Goal: Information Seeking & Learning: Learn about a topic

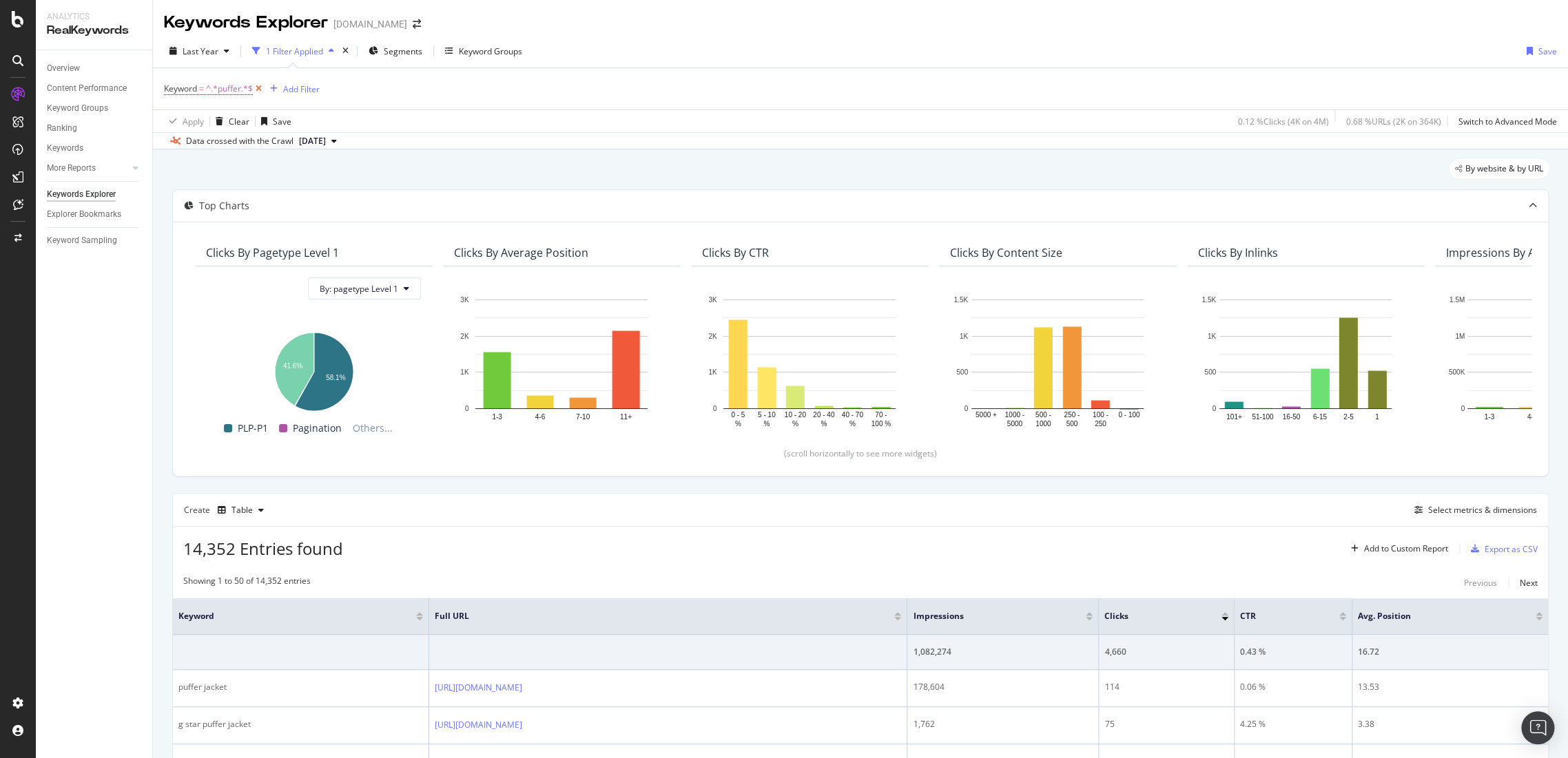
click at [258, 88] on icon at bounding box center [259, 89] width 11 height 14
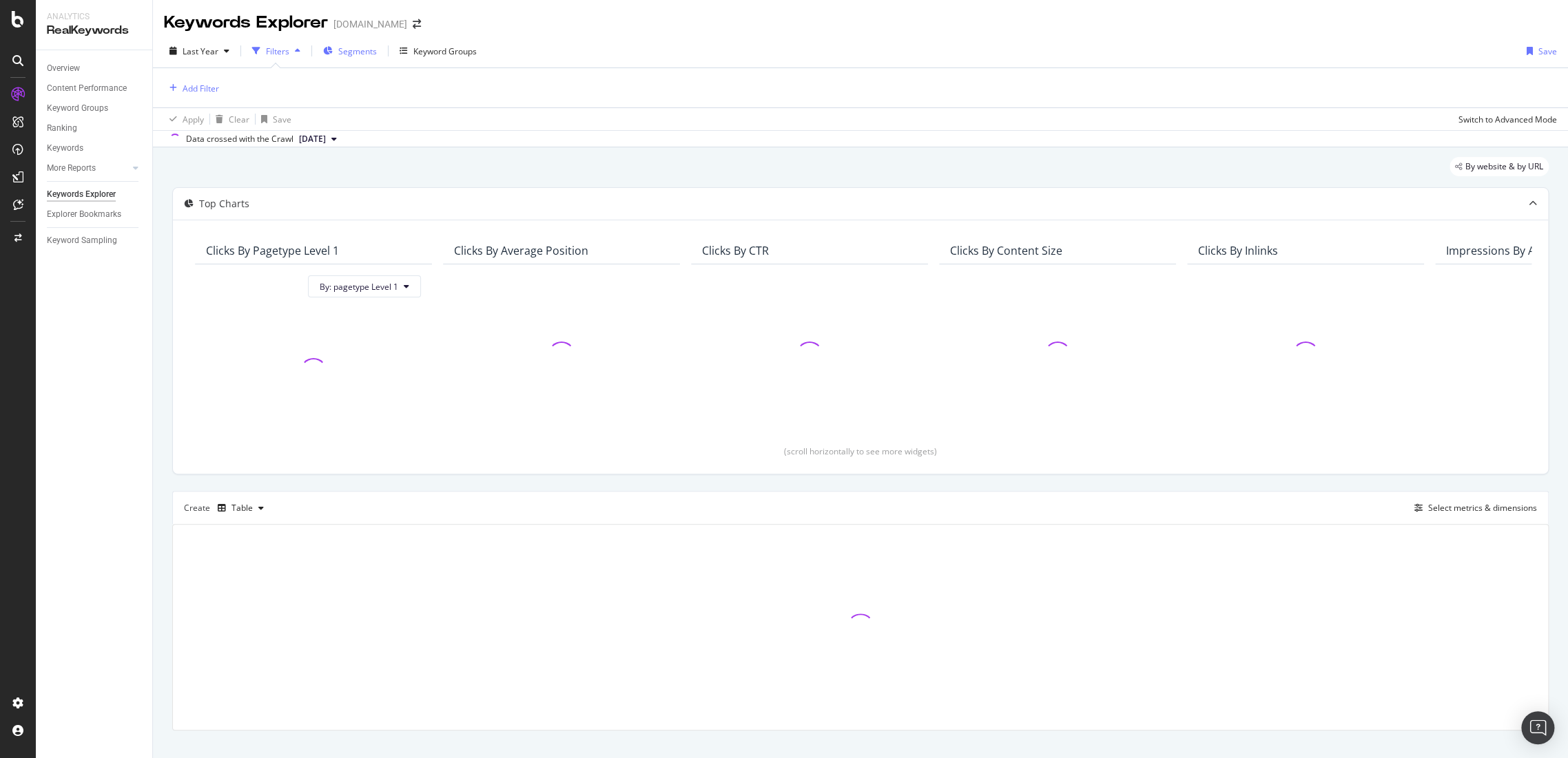
click at [358, 54] on span "Segments" at bounding box center [357, 51] width 39 height 11
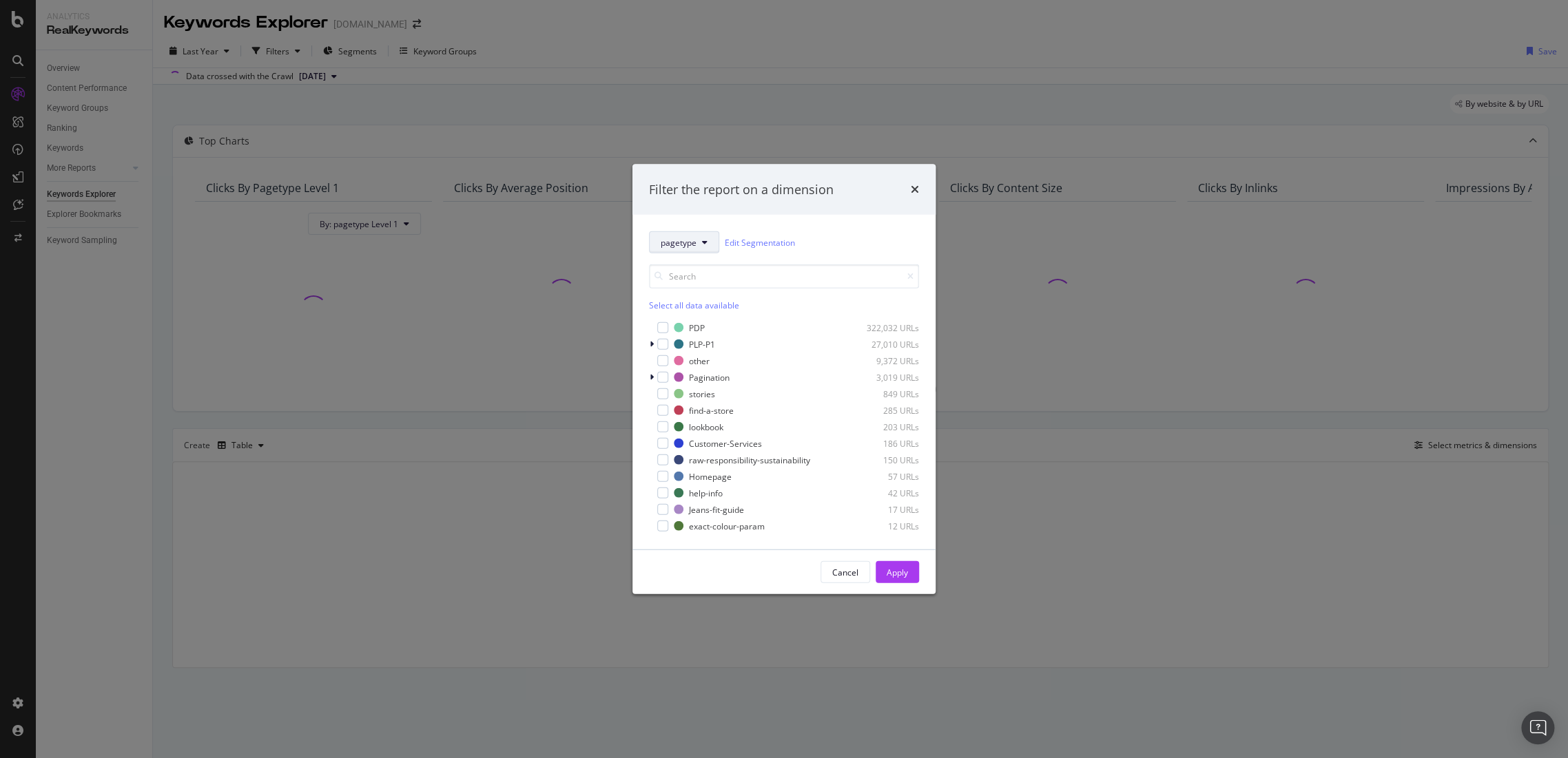
click at [694, 245] on span "pagetype" at bounding box center [678, 242] width 36 height 11
click at [708, 316] on span "country" at bounding box center [705, 317] width 89 height 12
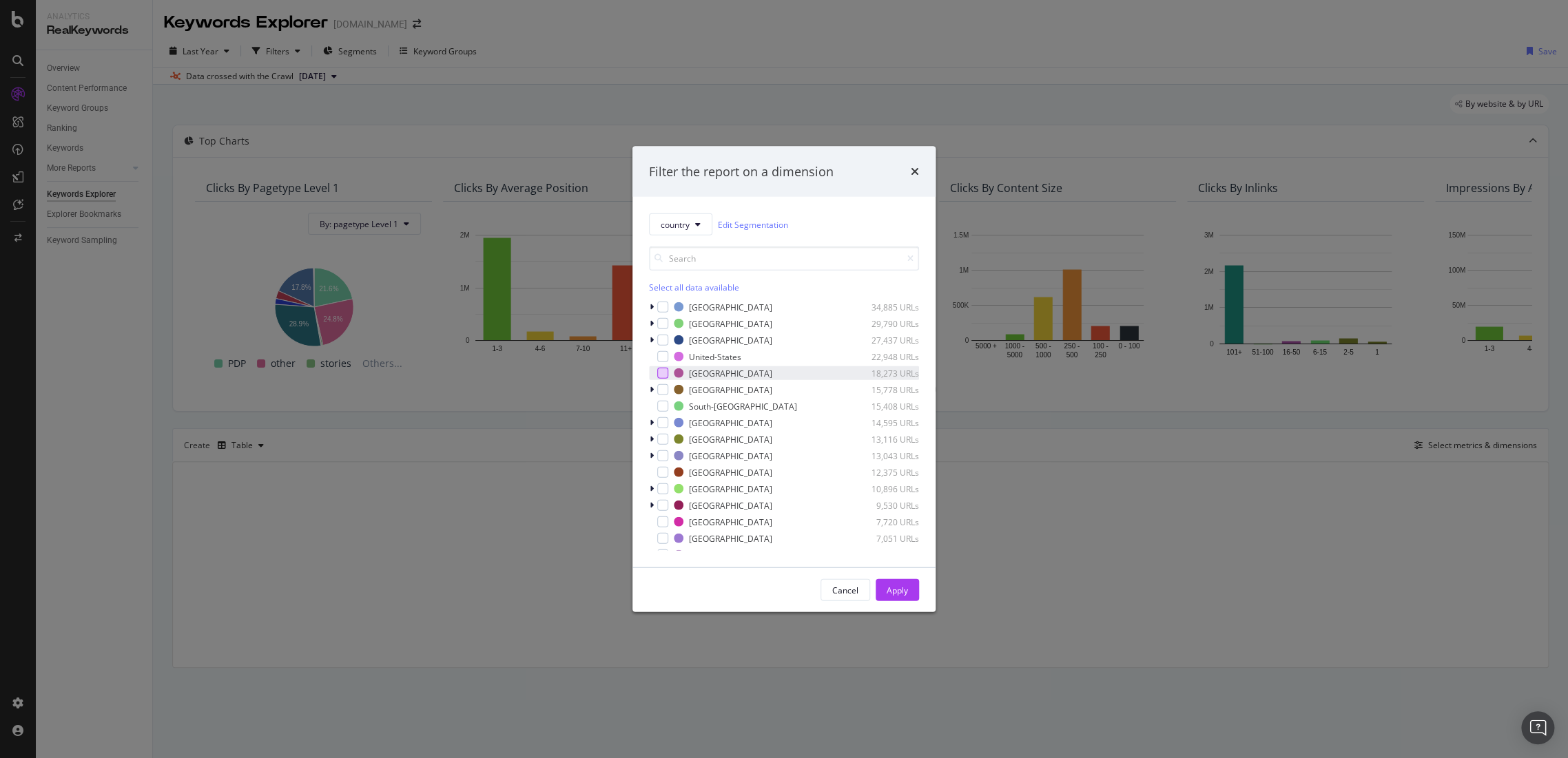
click at [662, 374] on div "modal" at bounding box center [663, 373] width 11 height 11
click at [872, 593] on div "Cancel Apply" at bounding box center [869, 589] width 98 height 22
click at [896, 592] on div "Apply" at bounding box center [896, 589] width 22 height 11
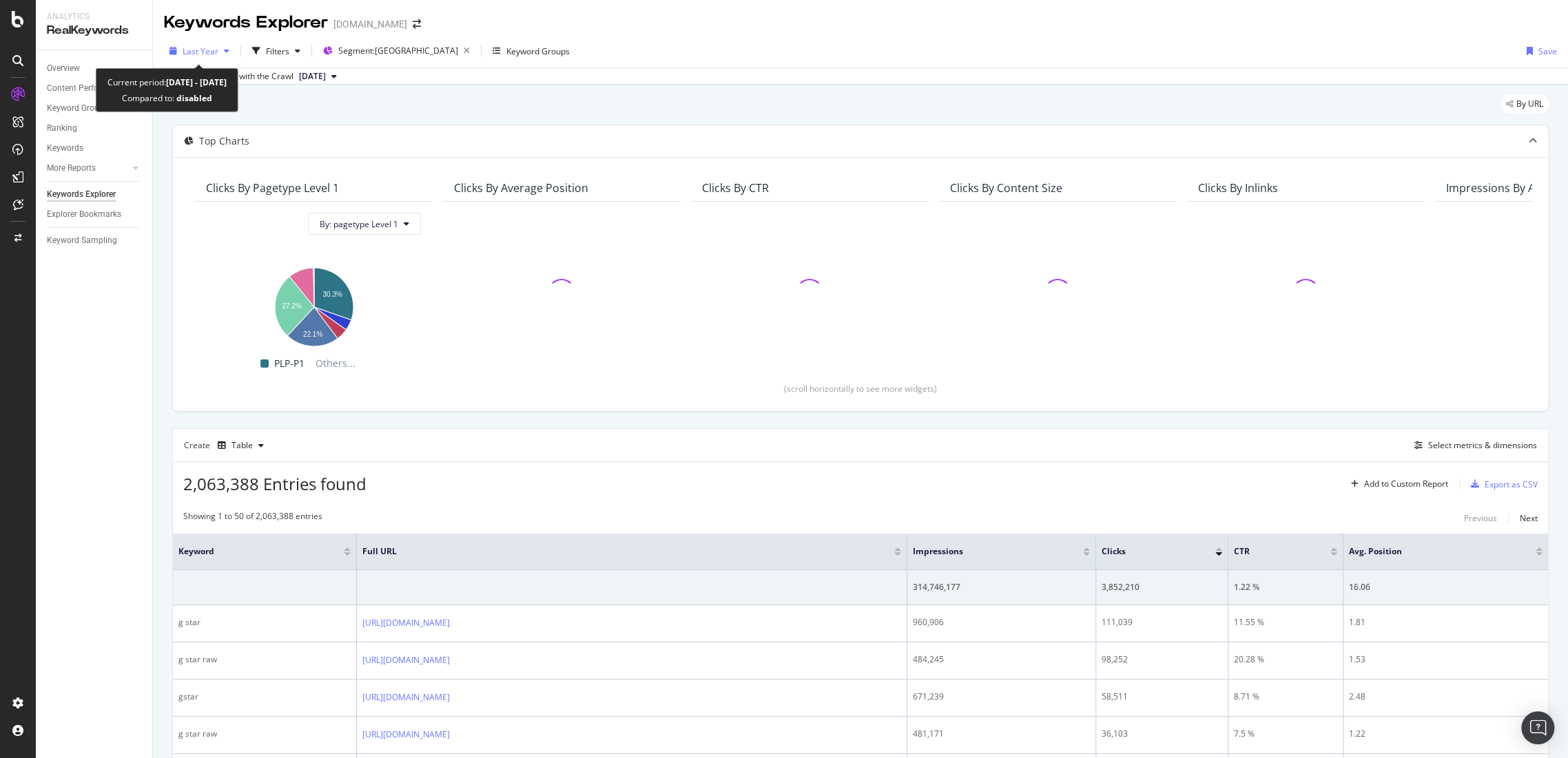
click at [213, 59] on div "Last Year" at bounding box center [199, 51] width 71 height 21
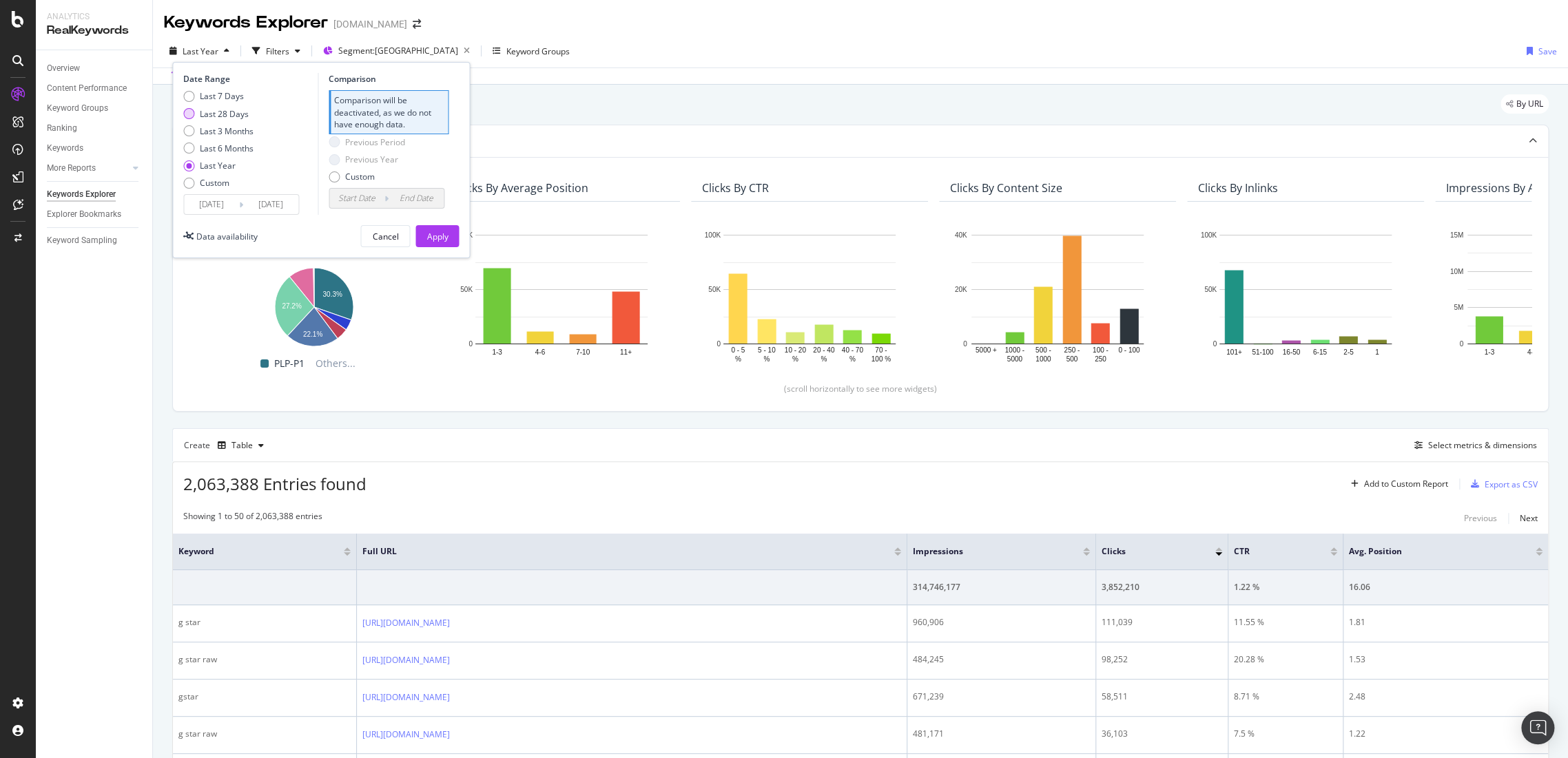
click at [202, 114] on div "Last 28 Days" at bounding box center [224, 113] width 49 height 11
type input "[DATE]"
click at [350, 106] on div "Previous Period Previous Year Custom" at bounding box center [366, 116] width 77 height 52
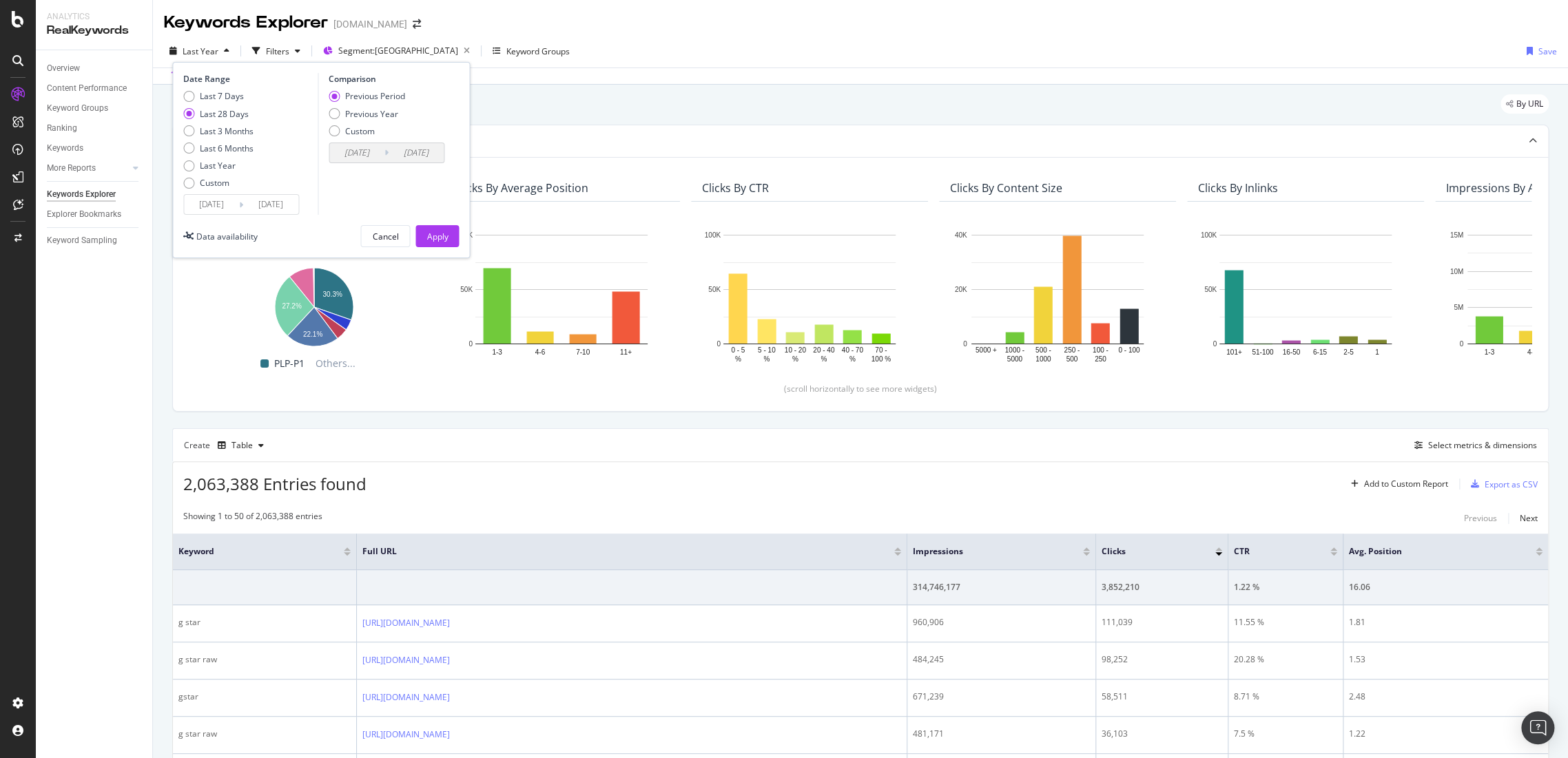
click at [338, 113] on div "Previous Year" at bounding box center [334, 113] width 11 height 11
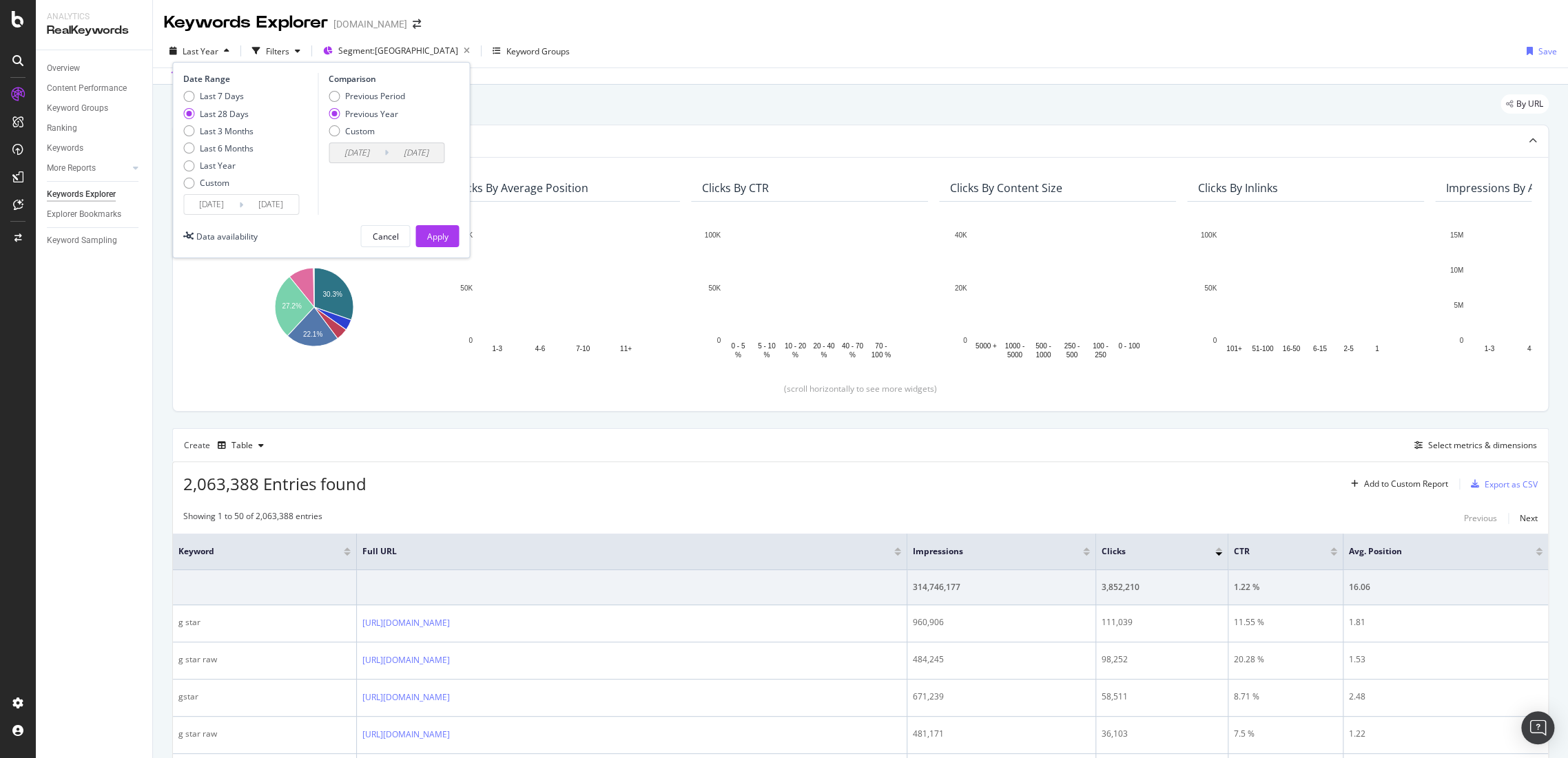
type input "[DATE]"
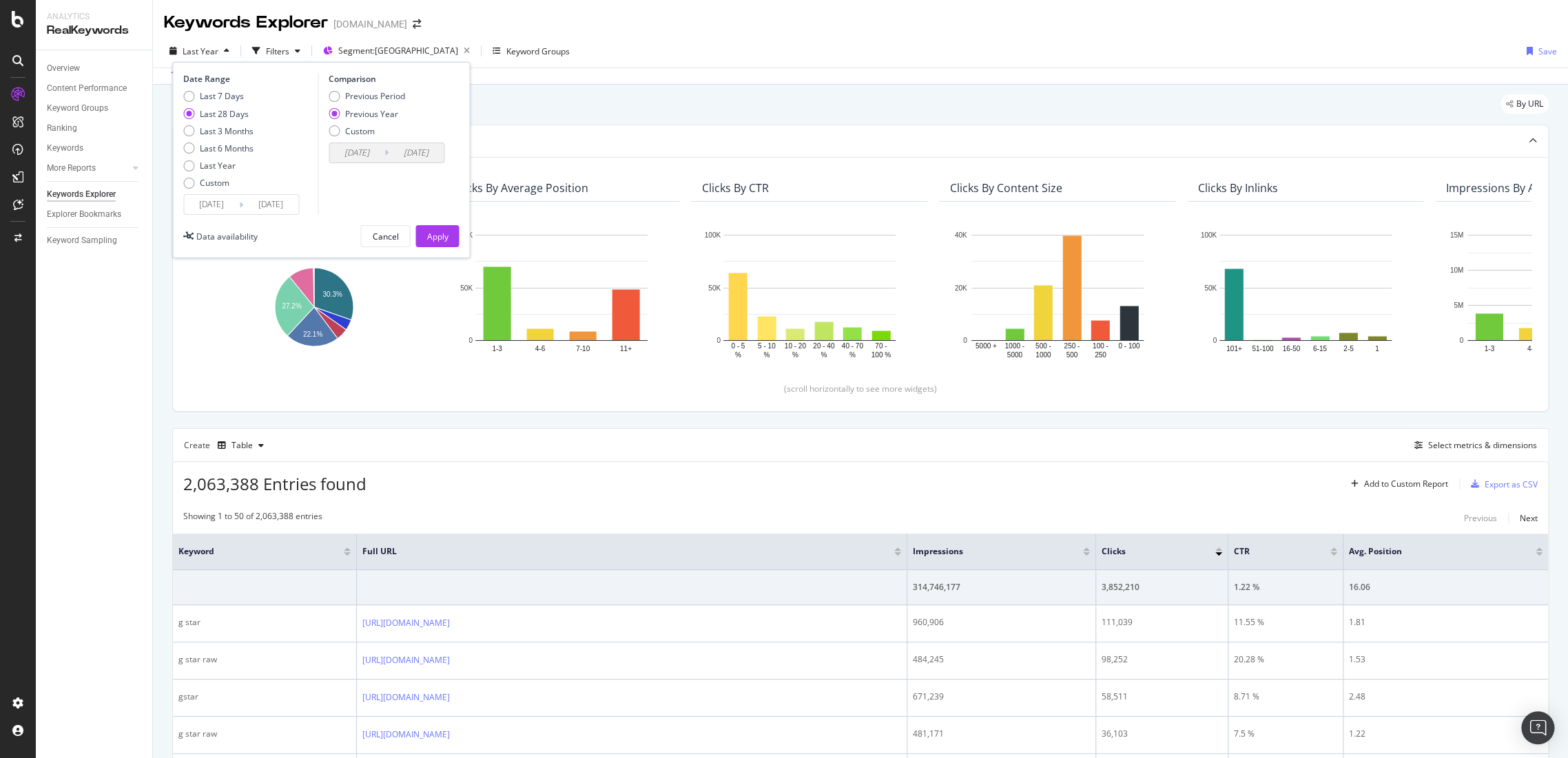
type input "[DATE]"
click at [437, 246] on div "Cancel Apply" at bounding box center [409, 235] width 98 height 22
click at [435, 243] on div "Apply" at bounding box center [436, 236] width 22 height 21
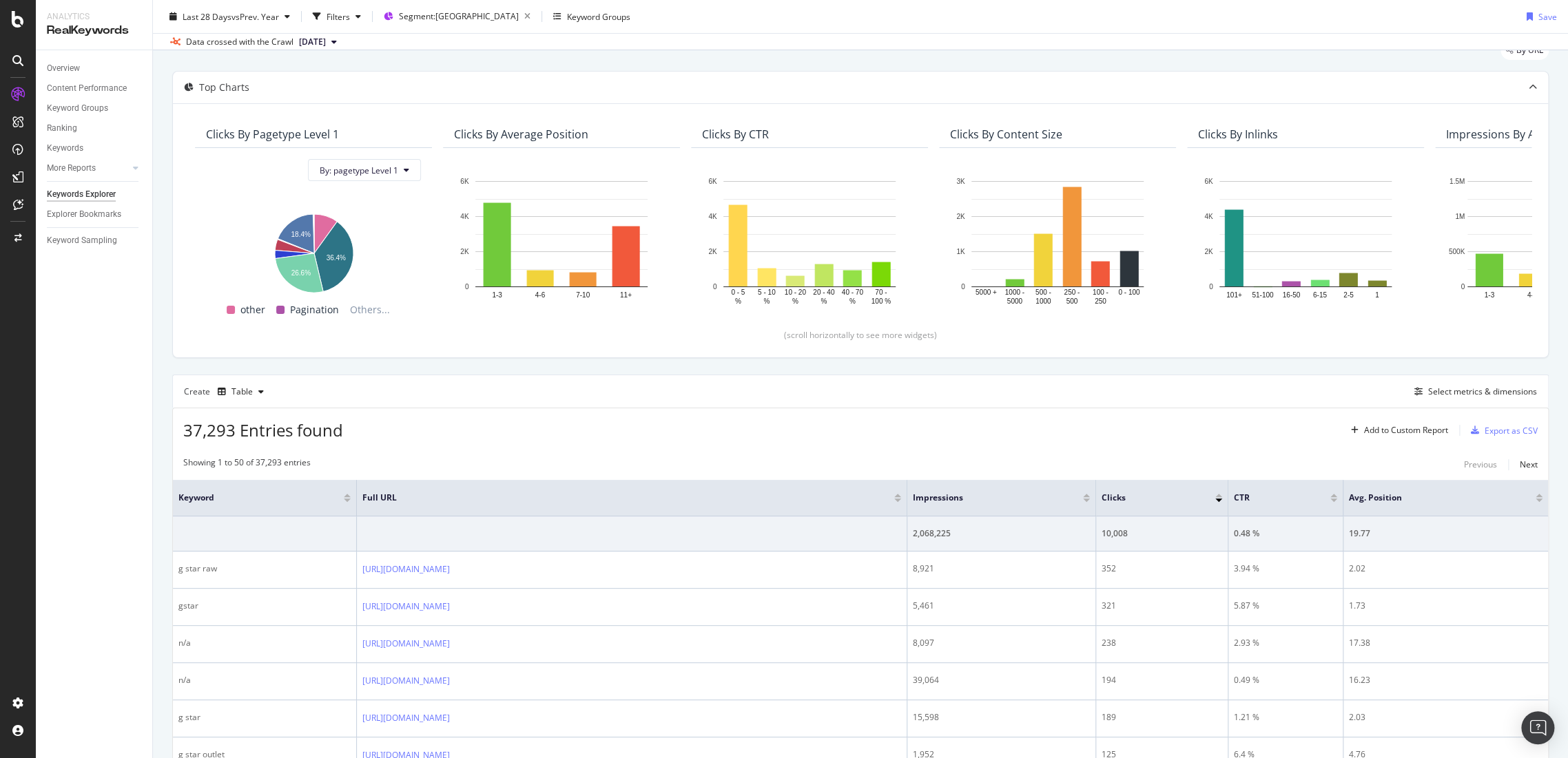
scroll to position [42, 0]
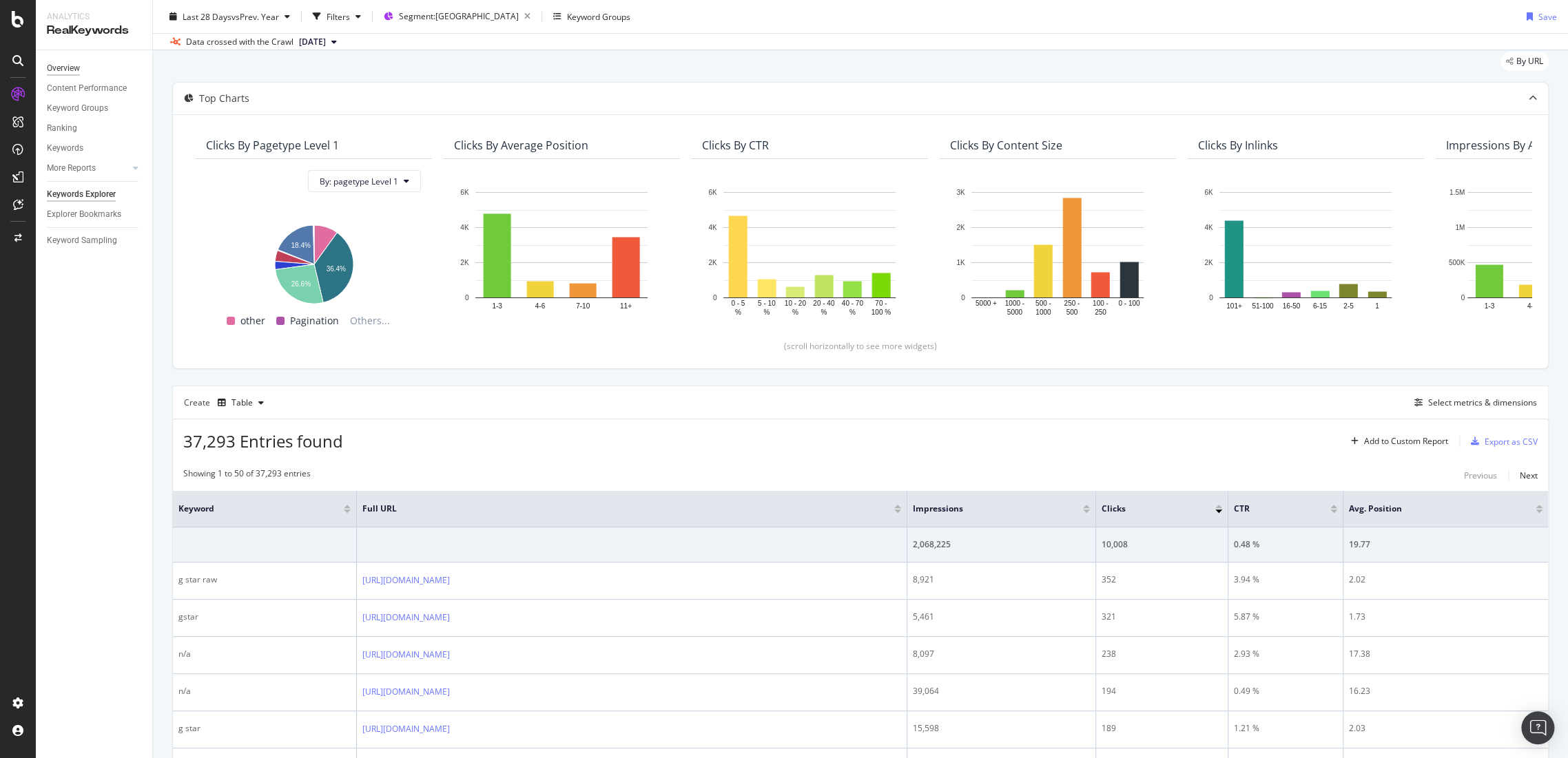
click at [77, 65] on div "Overview" at bounding box center [63, 68] width 33 height 14
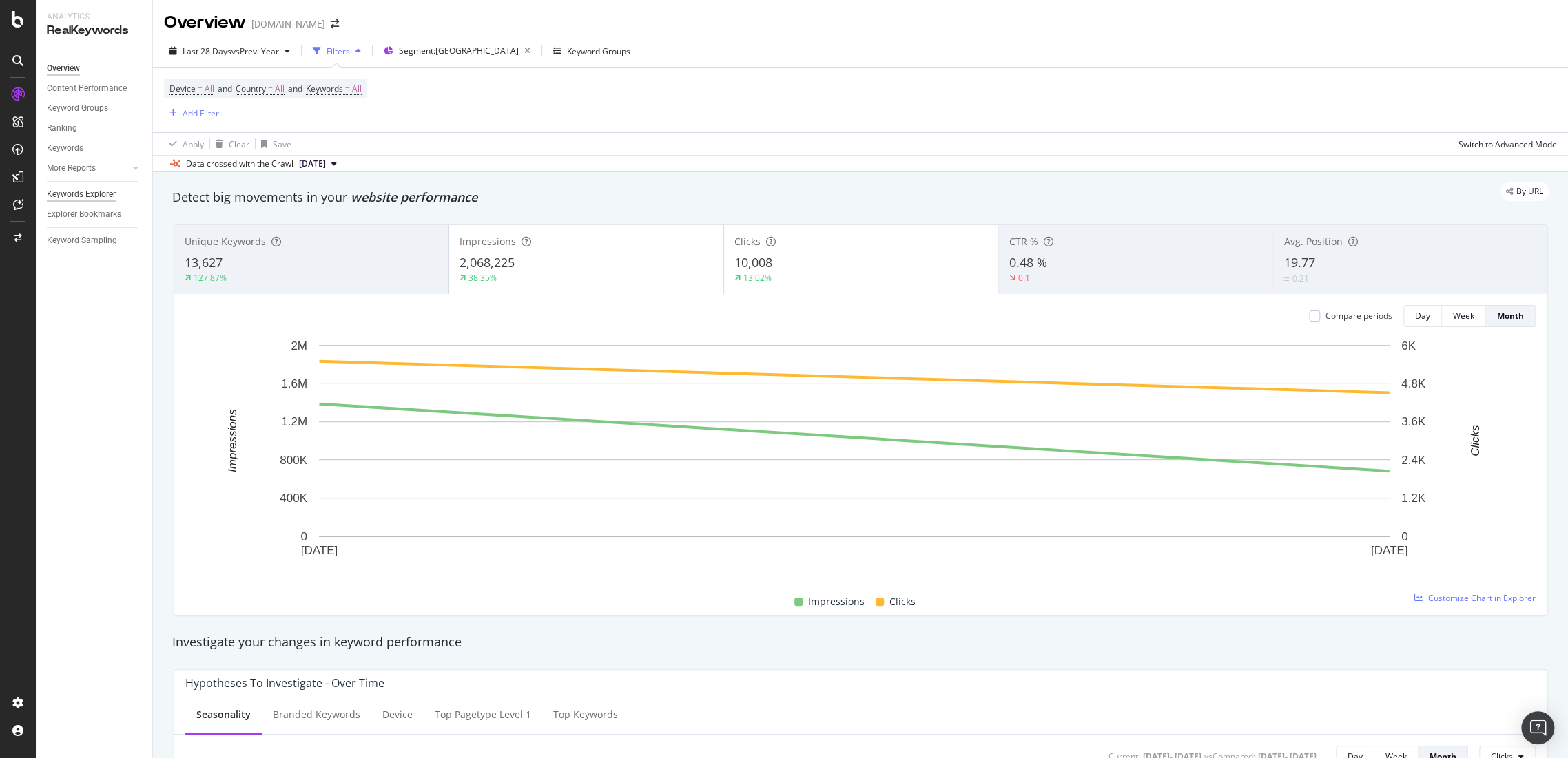
click at [86, 193] on div "Keywords Explorer" at bounding box center [81, 194] width 69 height 14
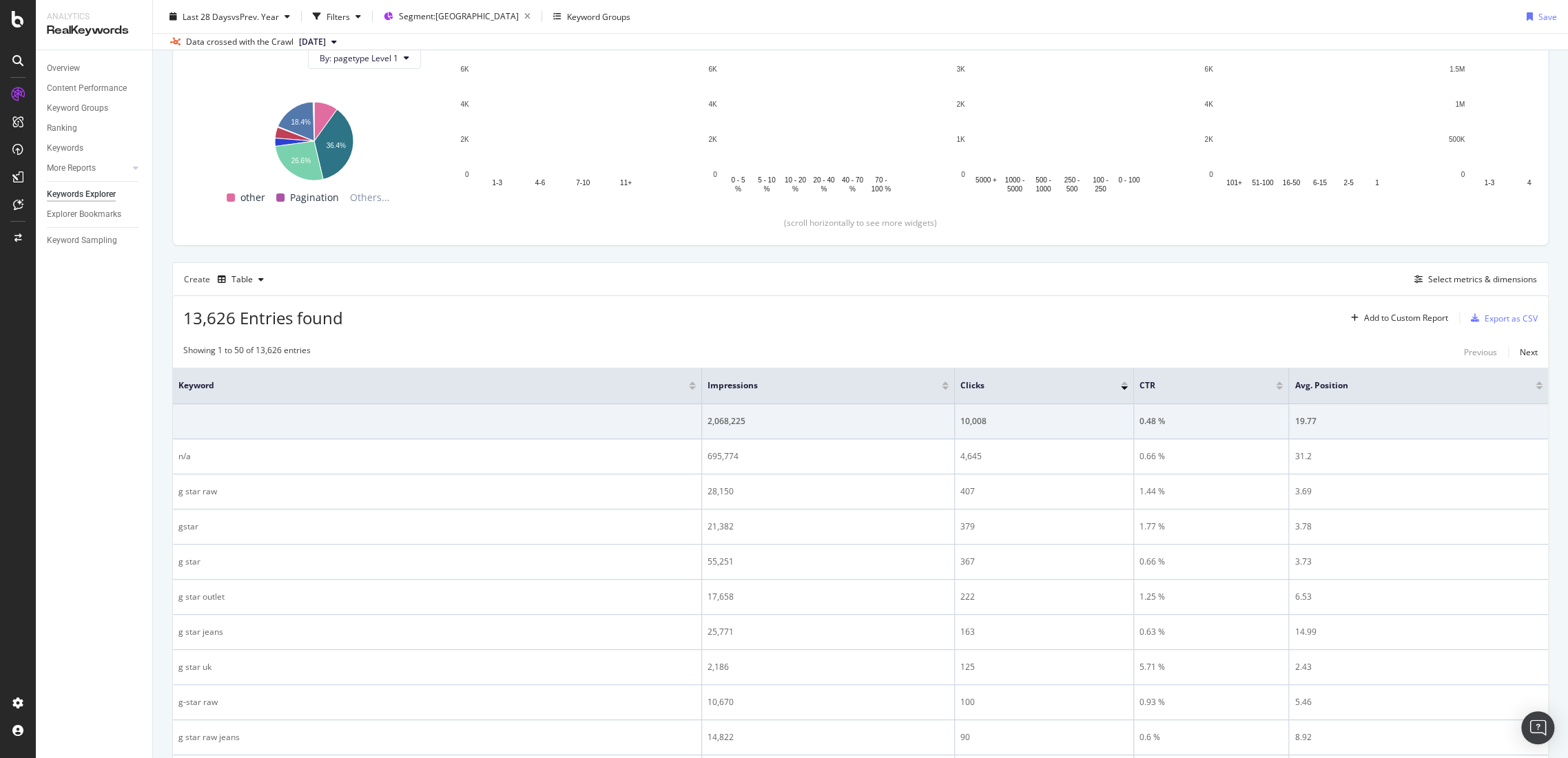
scroll to position [76, 0]
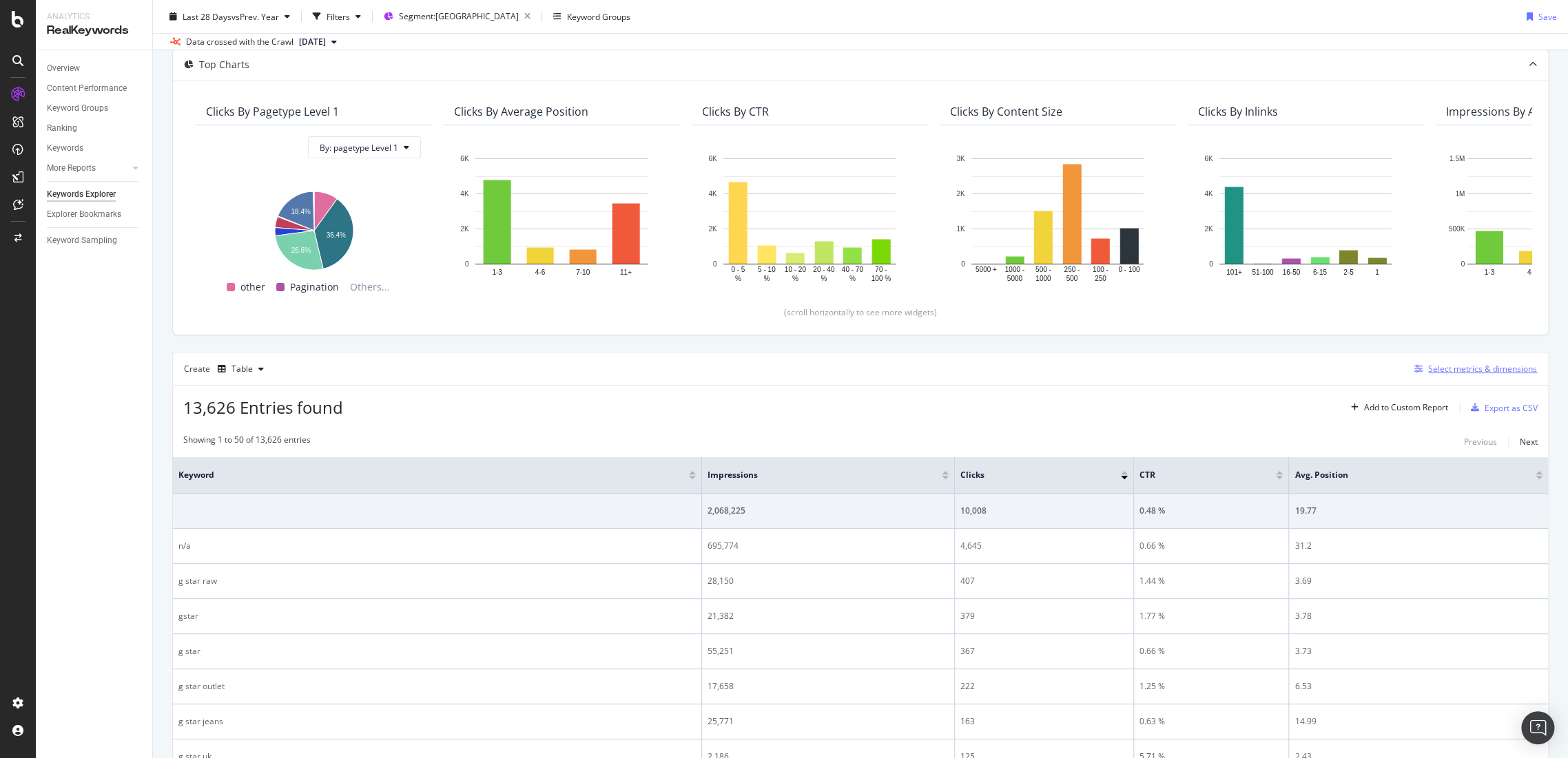
click at [1443, 369] on div "Select metrics & dimensions" at bounding box center [1482, 368] width 109 height 11
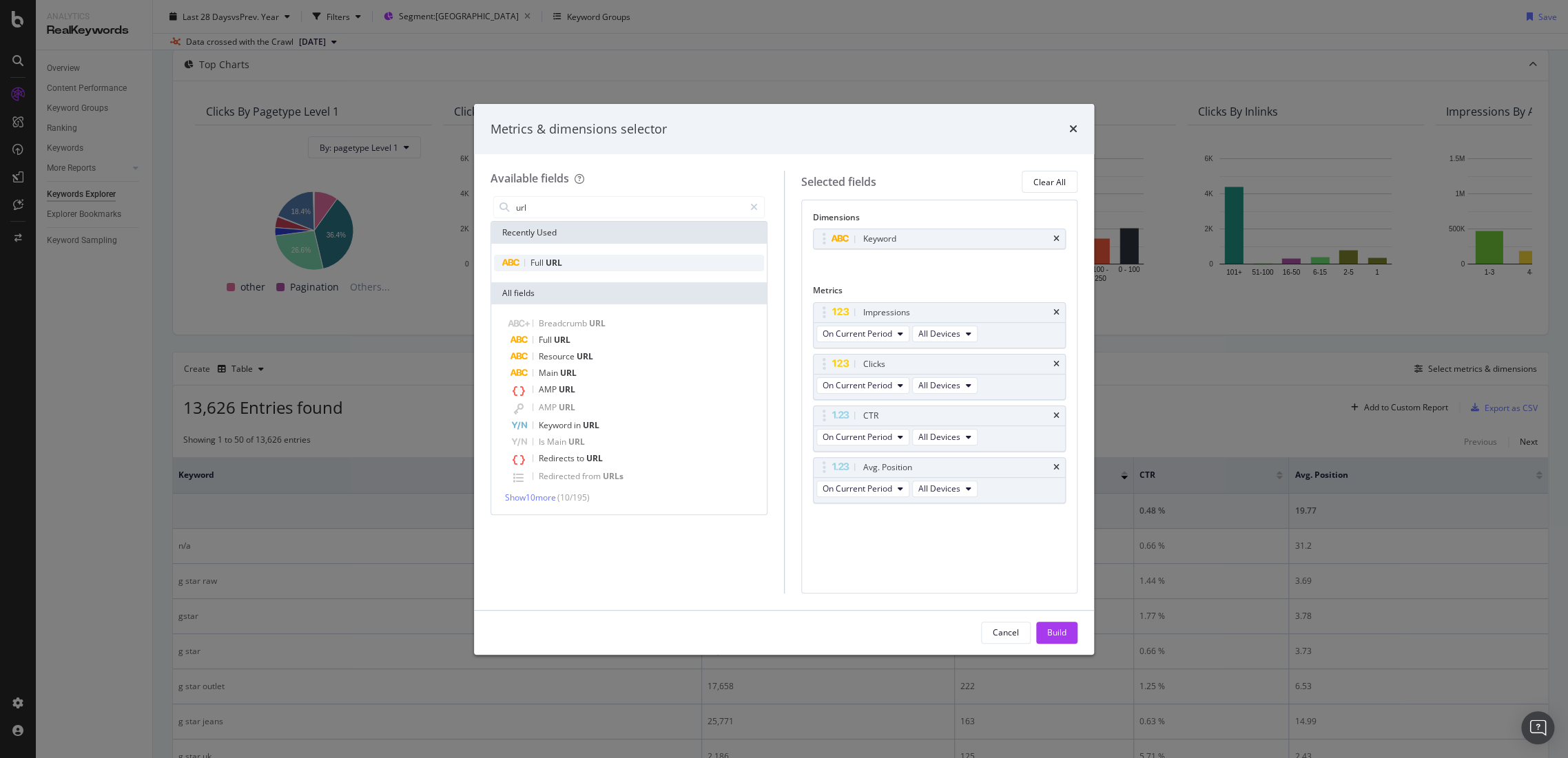
type input "url"
click at [593, 255] on div "Full URL" at bounding box center [629, 263] width 270 height 17
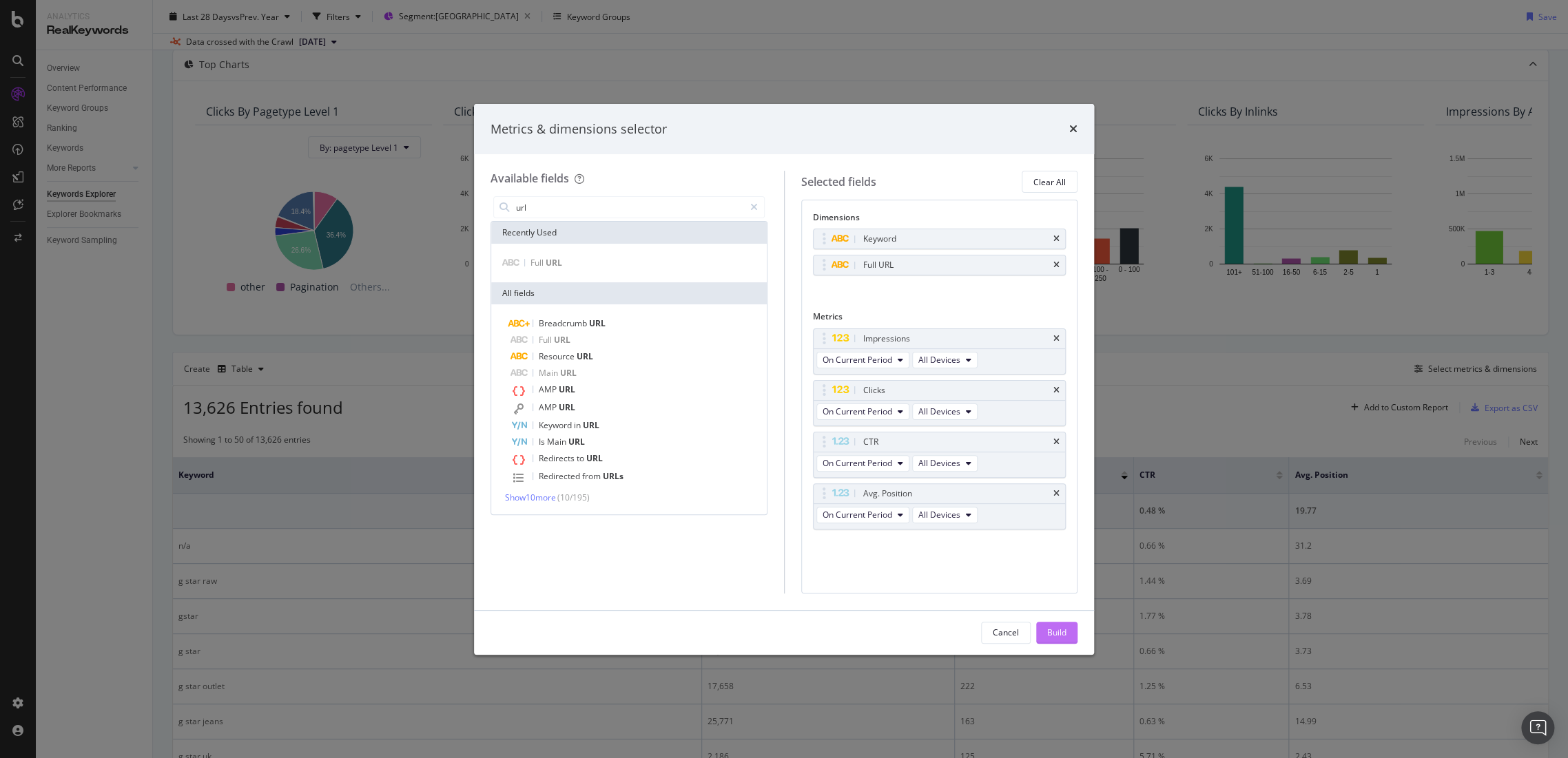
click at [1063, 624] on div "Build" at bounding box center [1056, 632] width 19 height 21
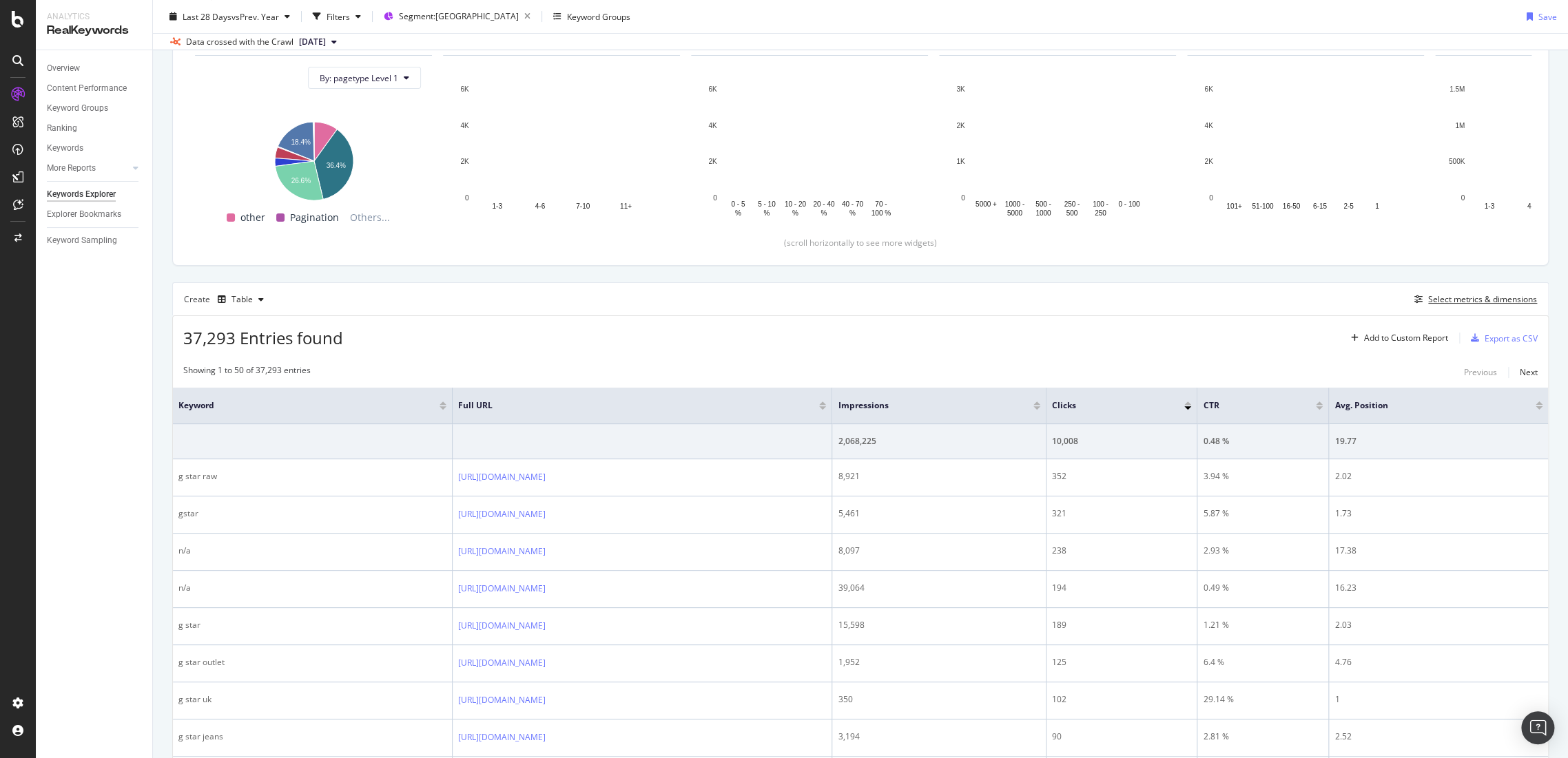
scroll to position [306, 0]
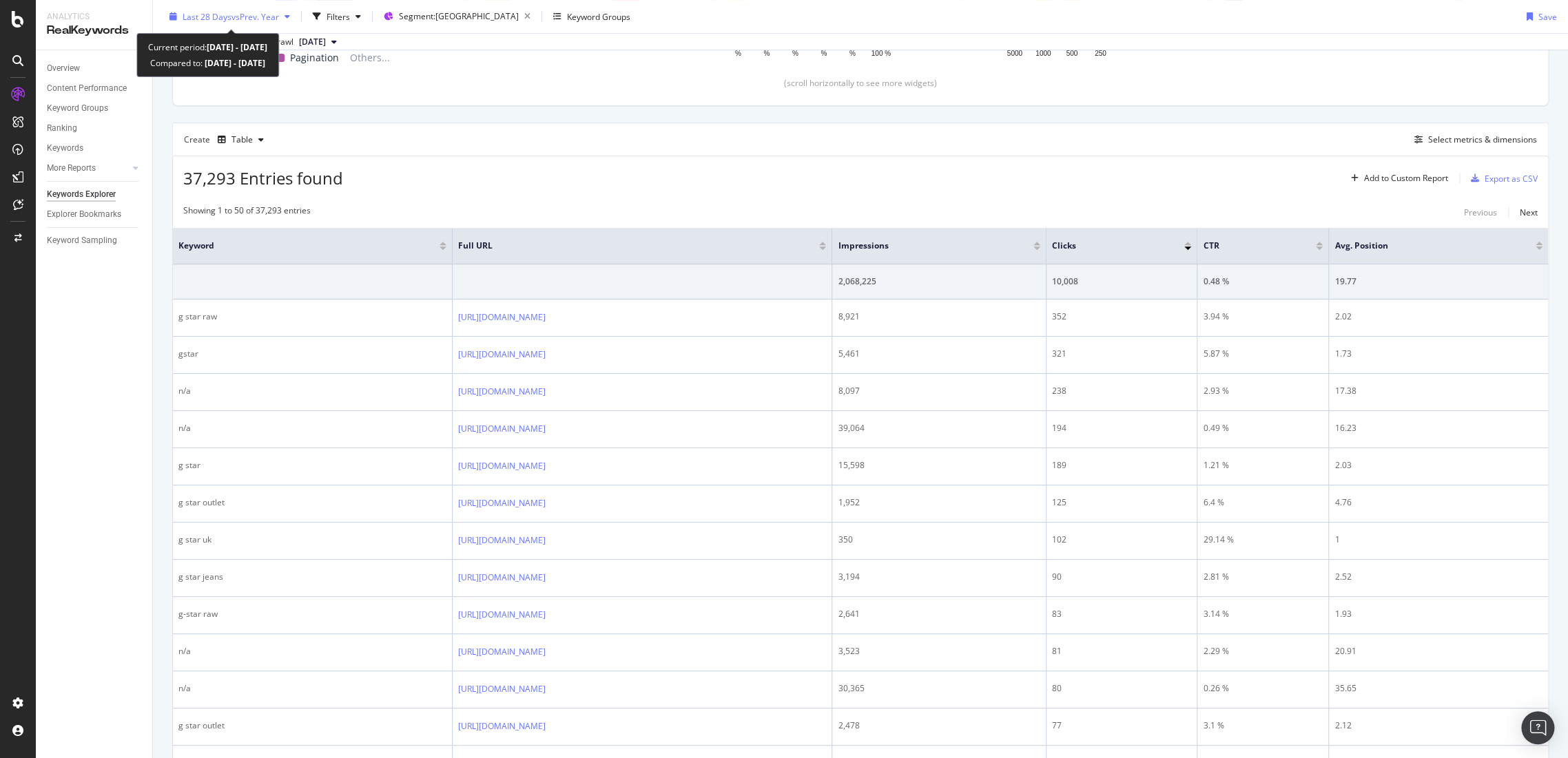
click at [255, 19] on span "vs Prev. Year" at bounding box center [255, 16] width 47 height 11
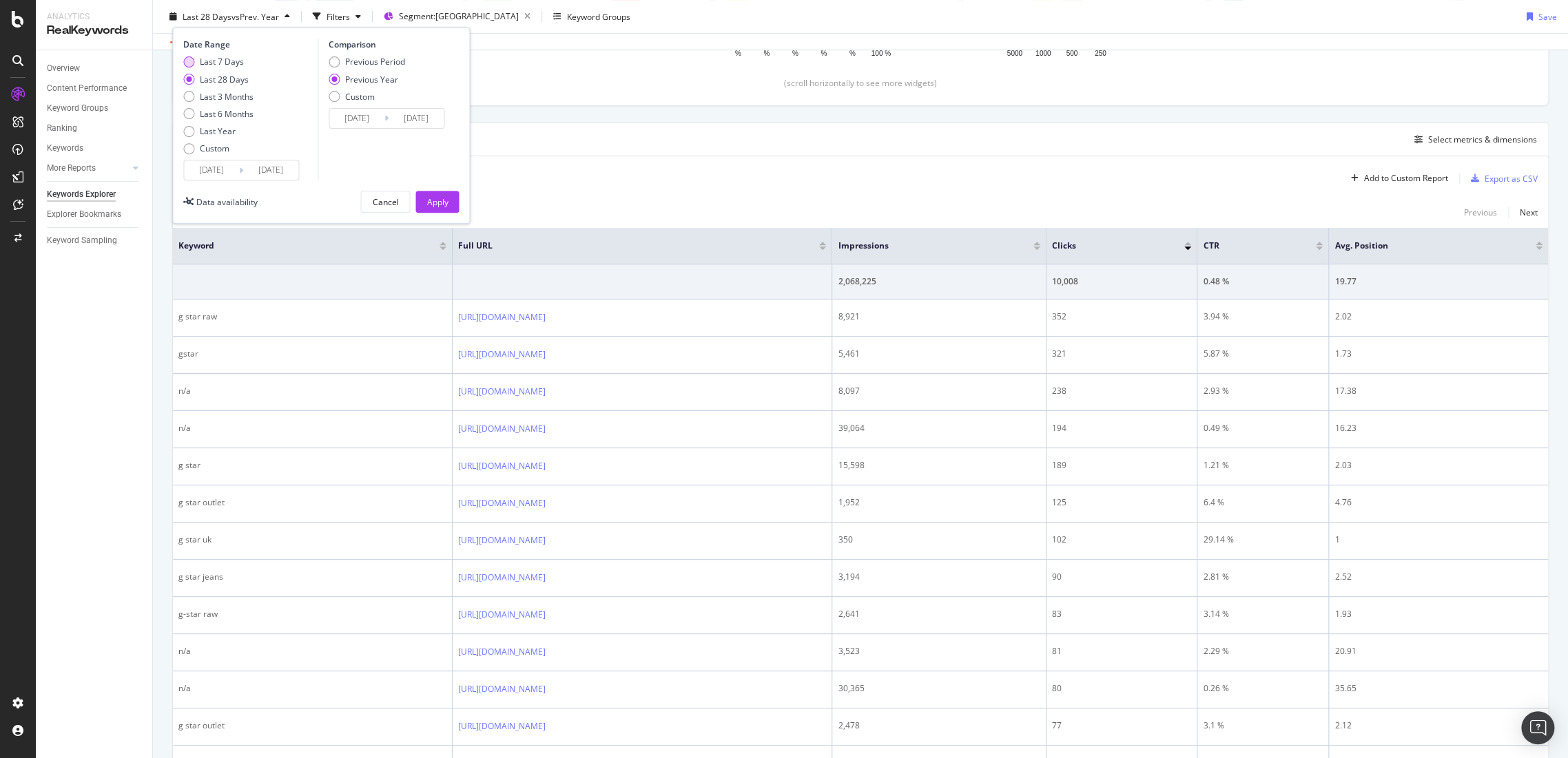
click at [215, 56] on div "Last 7 Days" at bounding box center [221, 61] width 44 height 11
type input "[DATE]"
click at [449, 202] on button "Apply" at bounding box center [437, 201] width 43 height 22
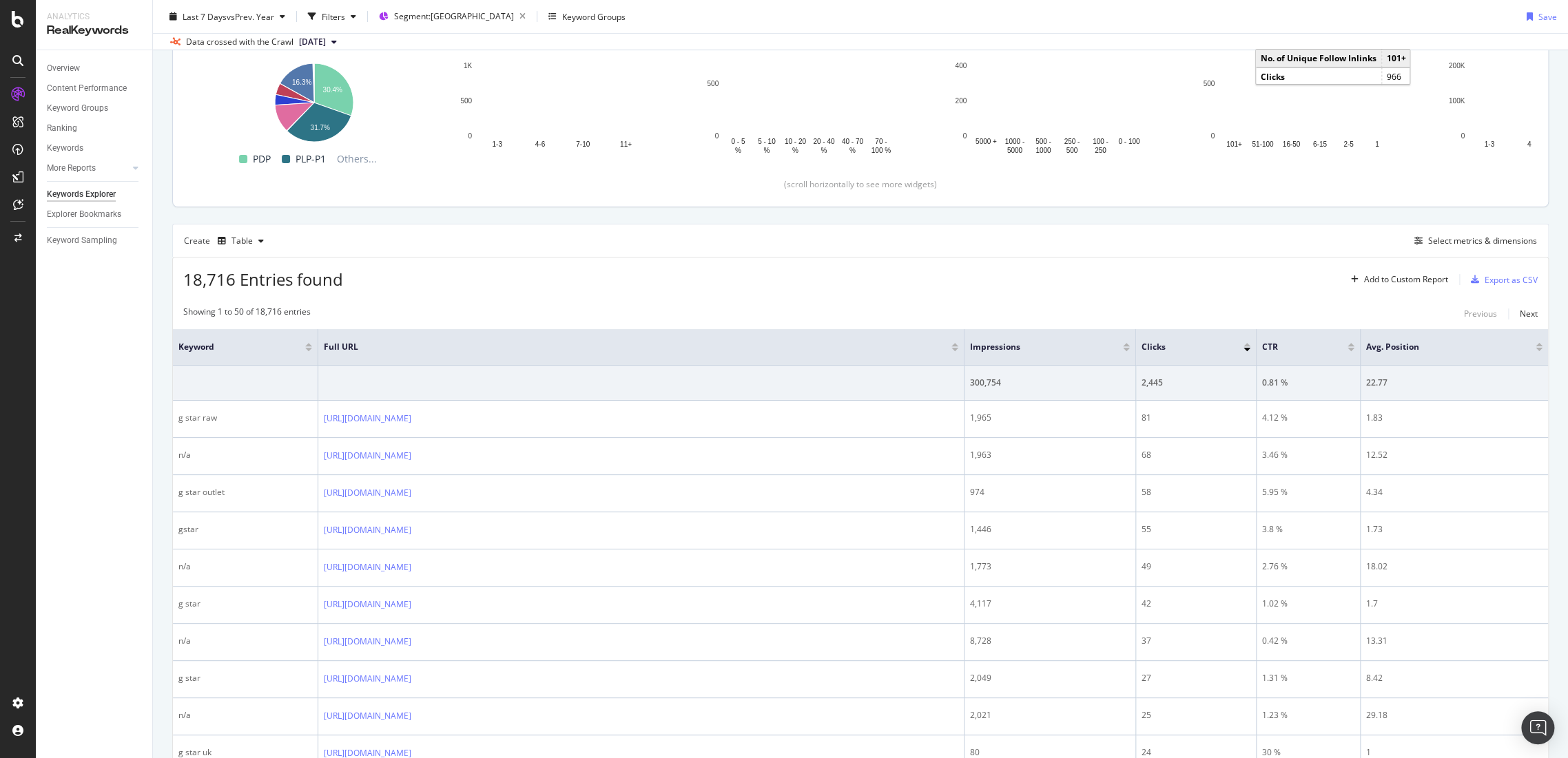
scroll to position [306, 0]
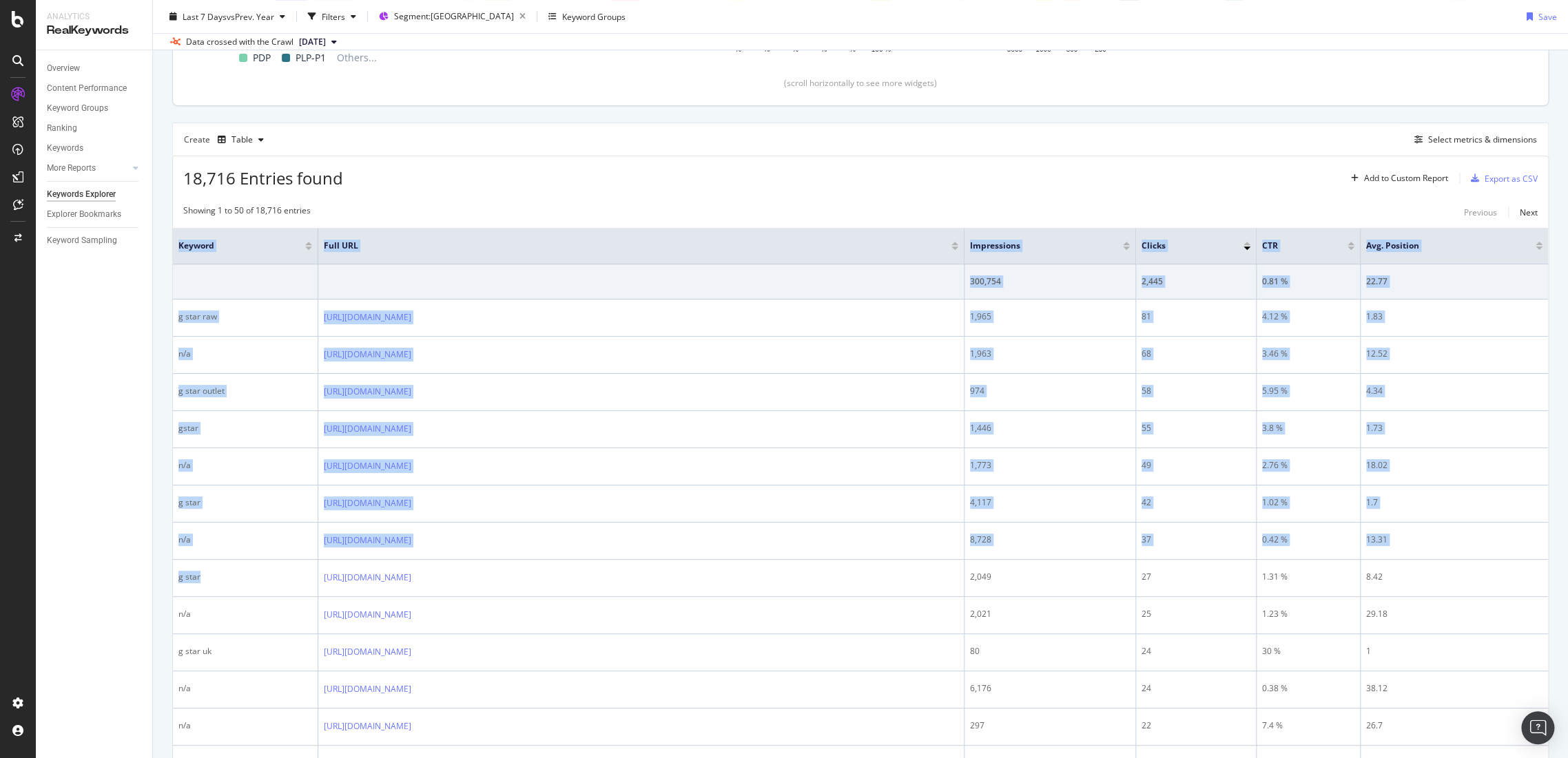
drag, startPoint x: 215, startPoint y: 575, endPoint x: 169, endPoint y: 573, distance: 46.0
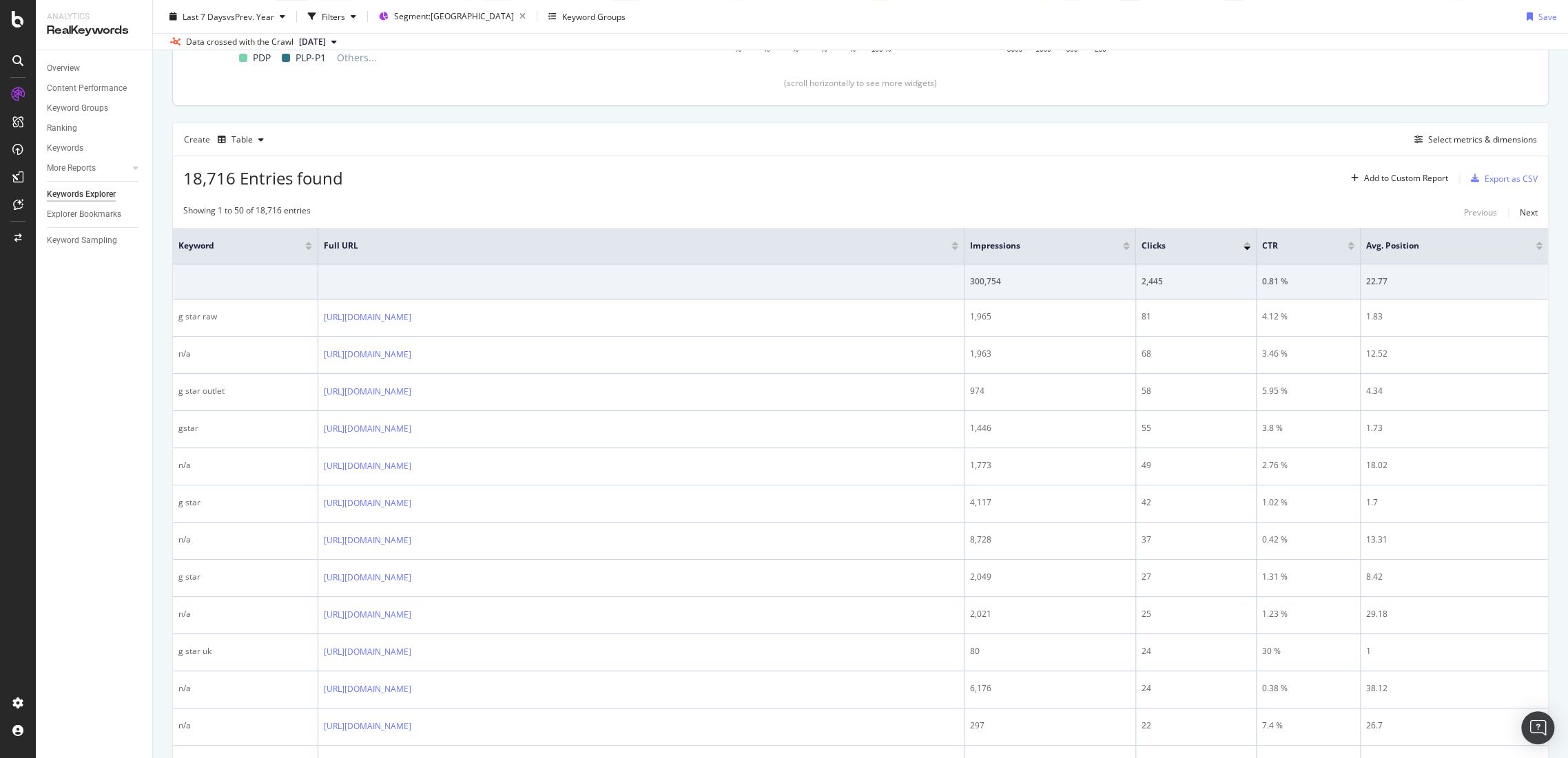
click at [698, 184] on div "18,716 Entries found Add to Custom Report Export as CSV" at bounding box center [860, 174] width 1374 height 34
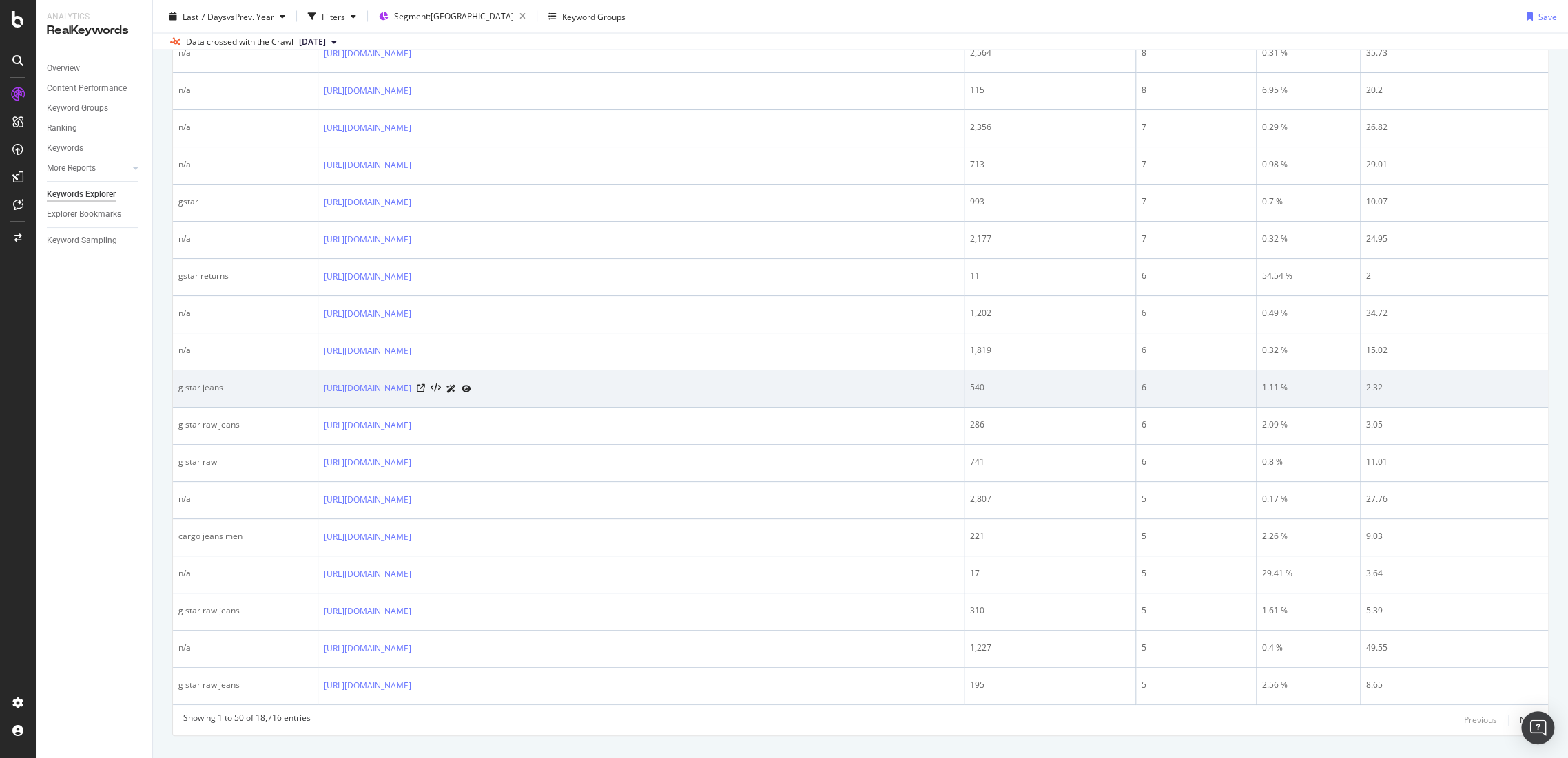
scroll to position [1779, 0]
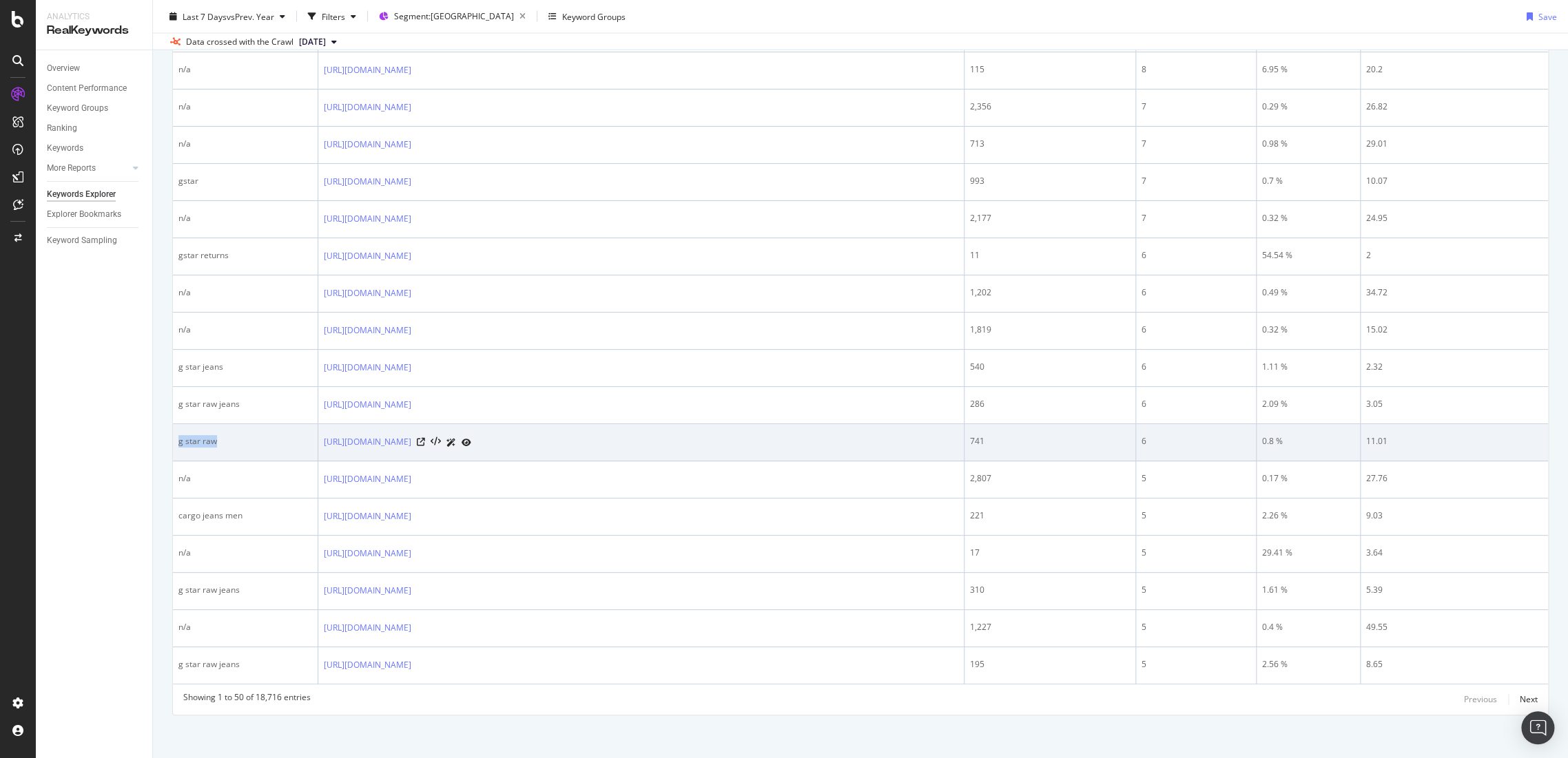
drag, startPoint x: 227, startPoint y: 440, endPoint x: 179, endPoint y: 438, distance: 48.0
click at [179, 438] on div "g star raw" at bounding box center [245, 441] width 133 height 12
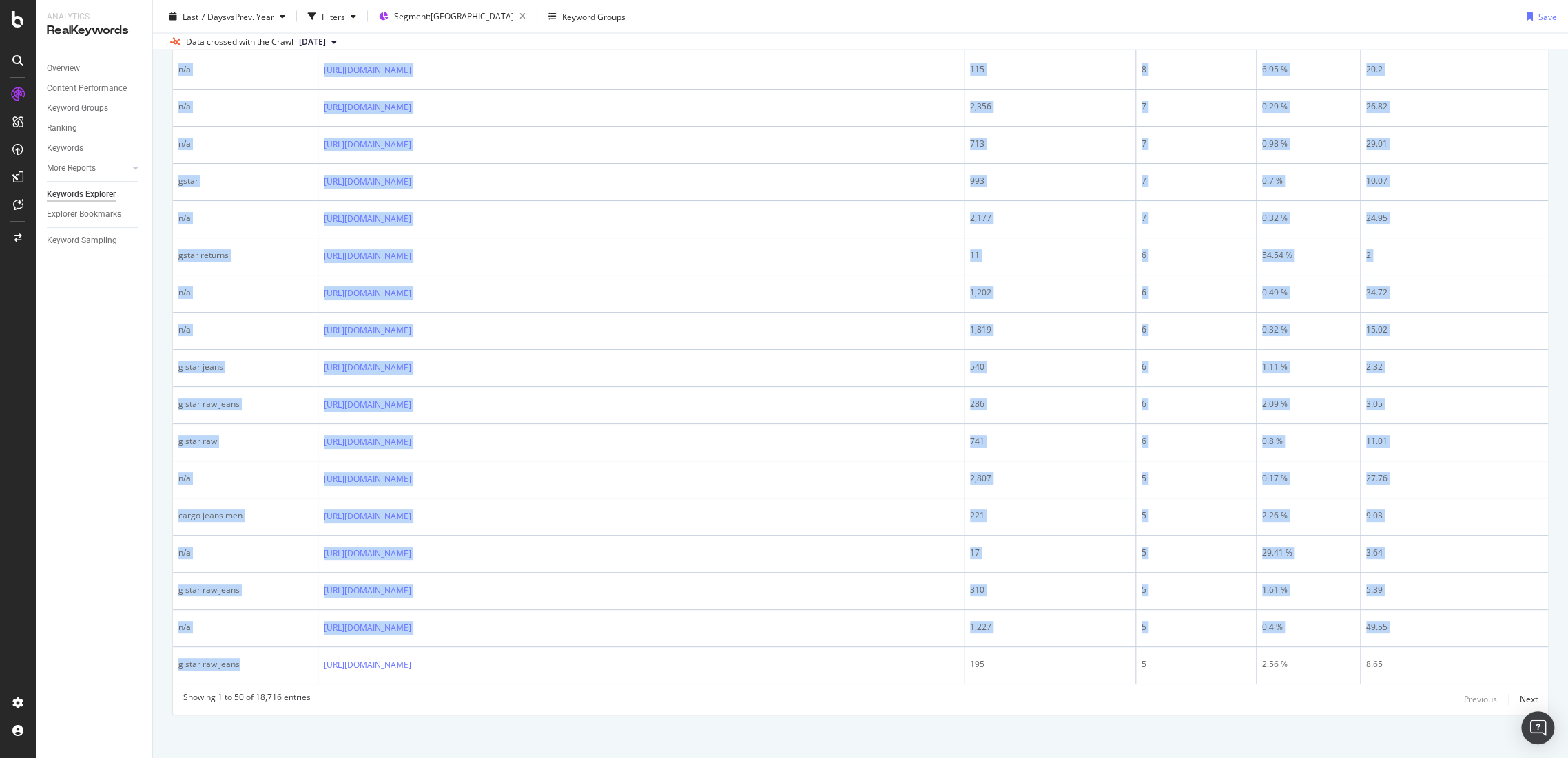
drag, startPoint x: 253, startPoint y: 650, endPoint x: 160, endPoint y: 648, distance: 93.0
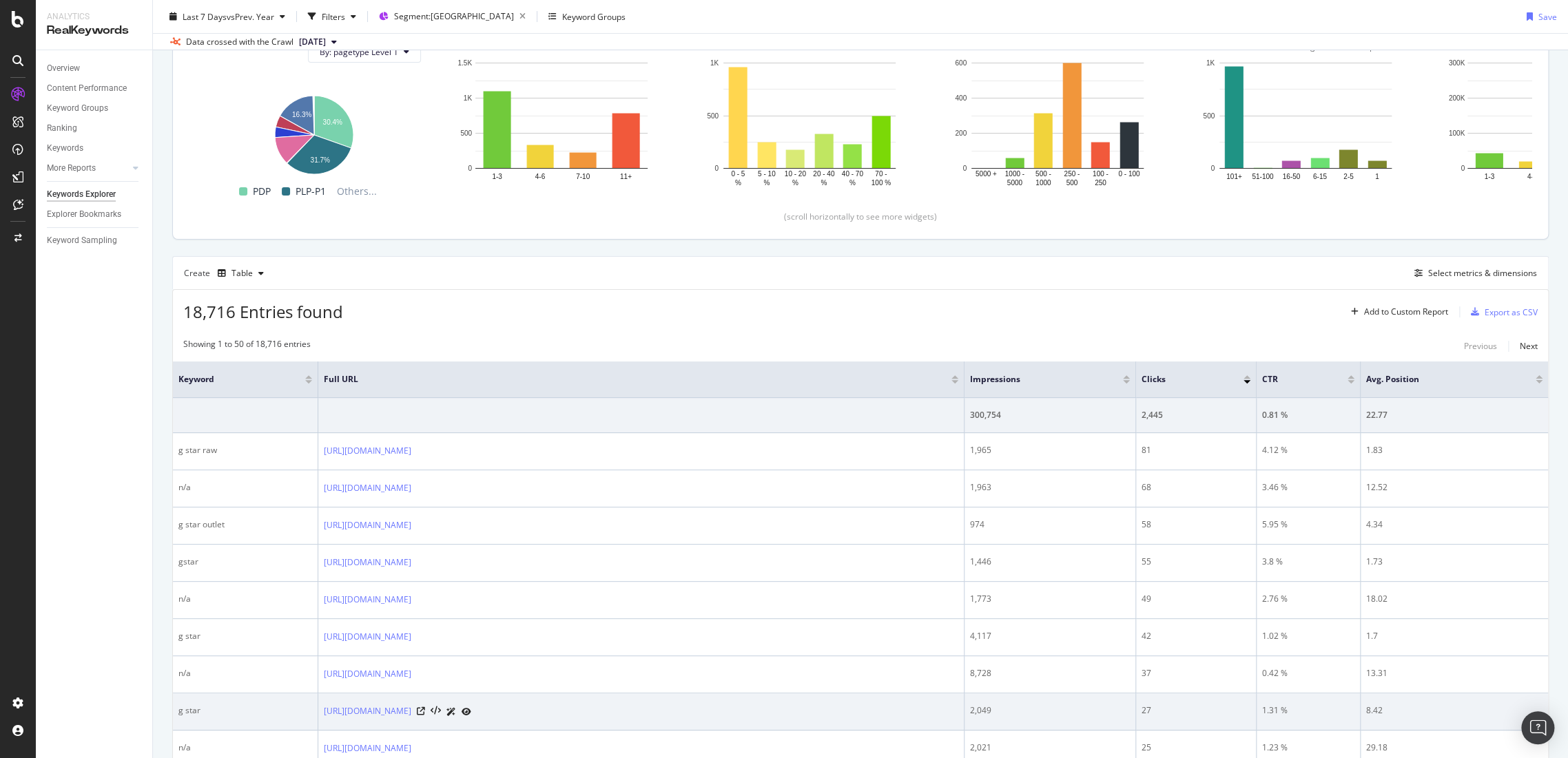
scroll to position [306, 0]
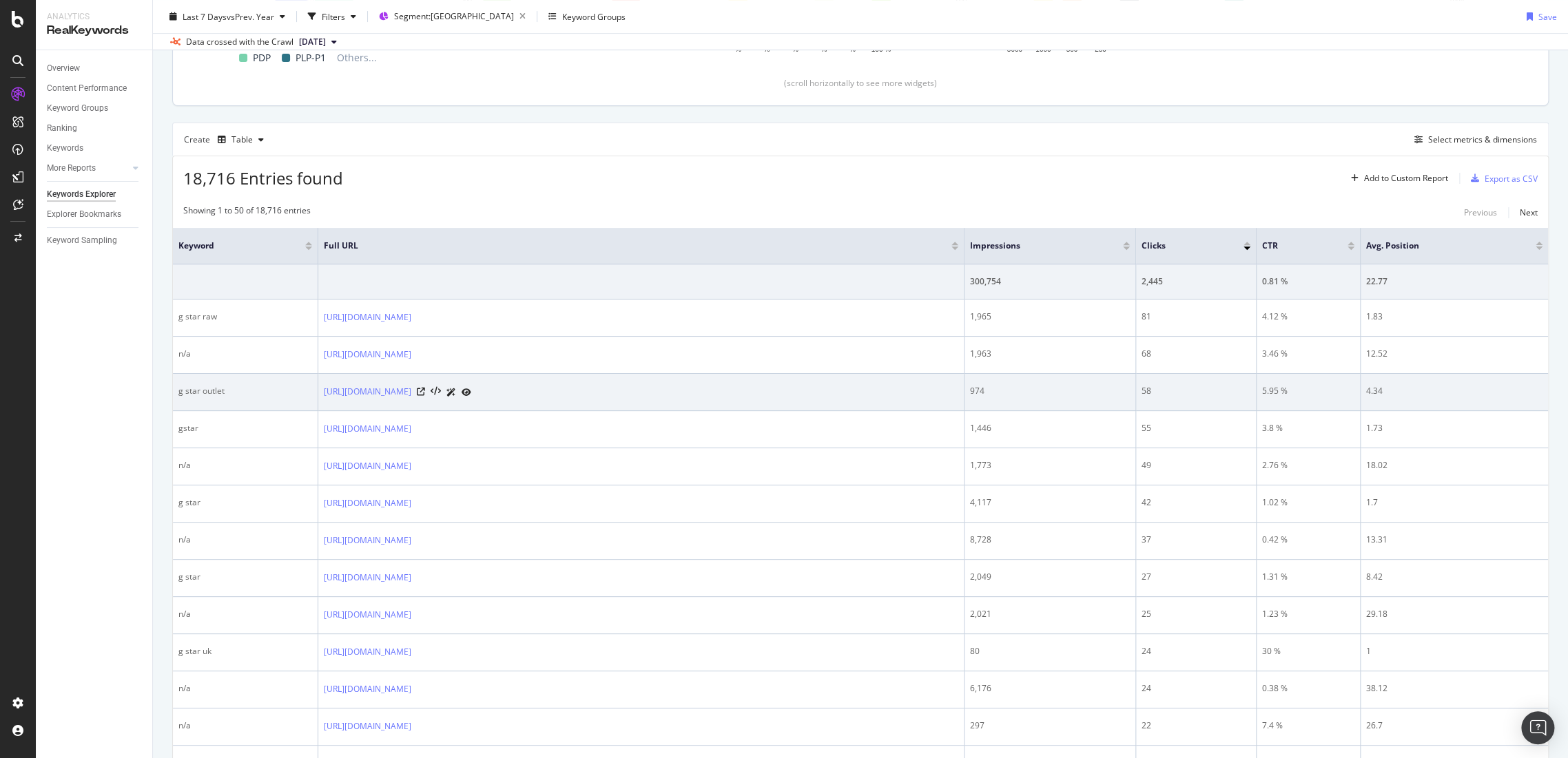
click at [237, 385] on div "g star outlet" at bounding box center [245, 391] width 133 height 12
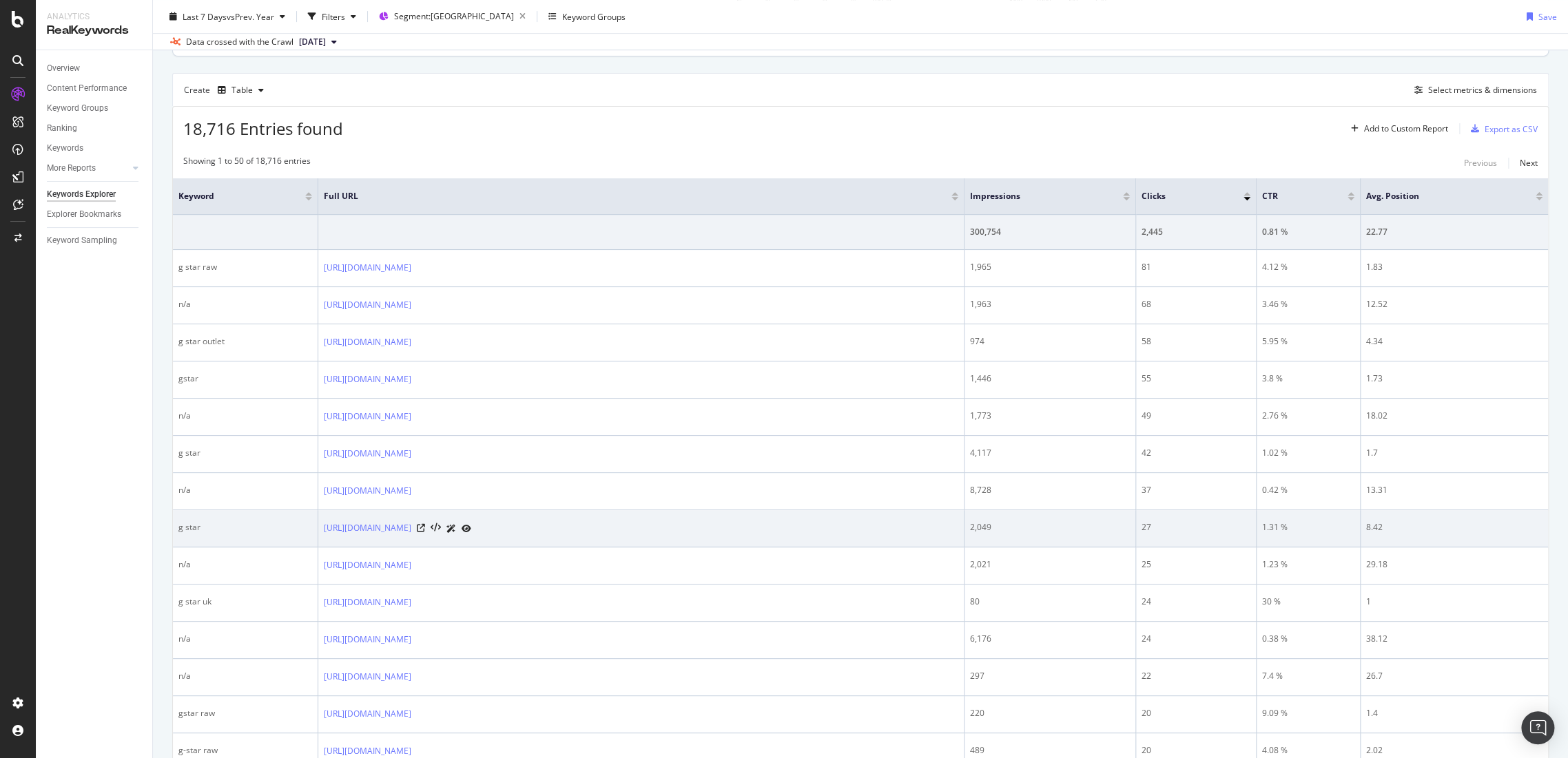
scroll to position [382, 0]
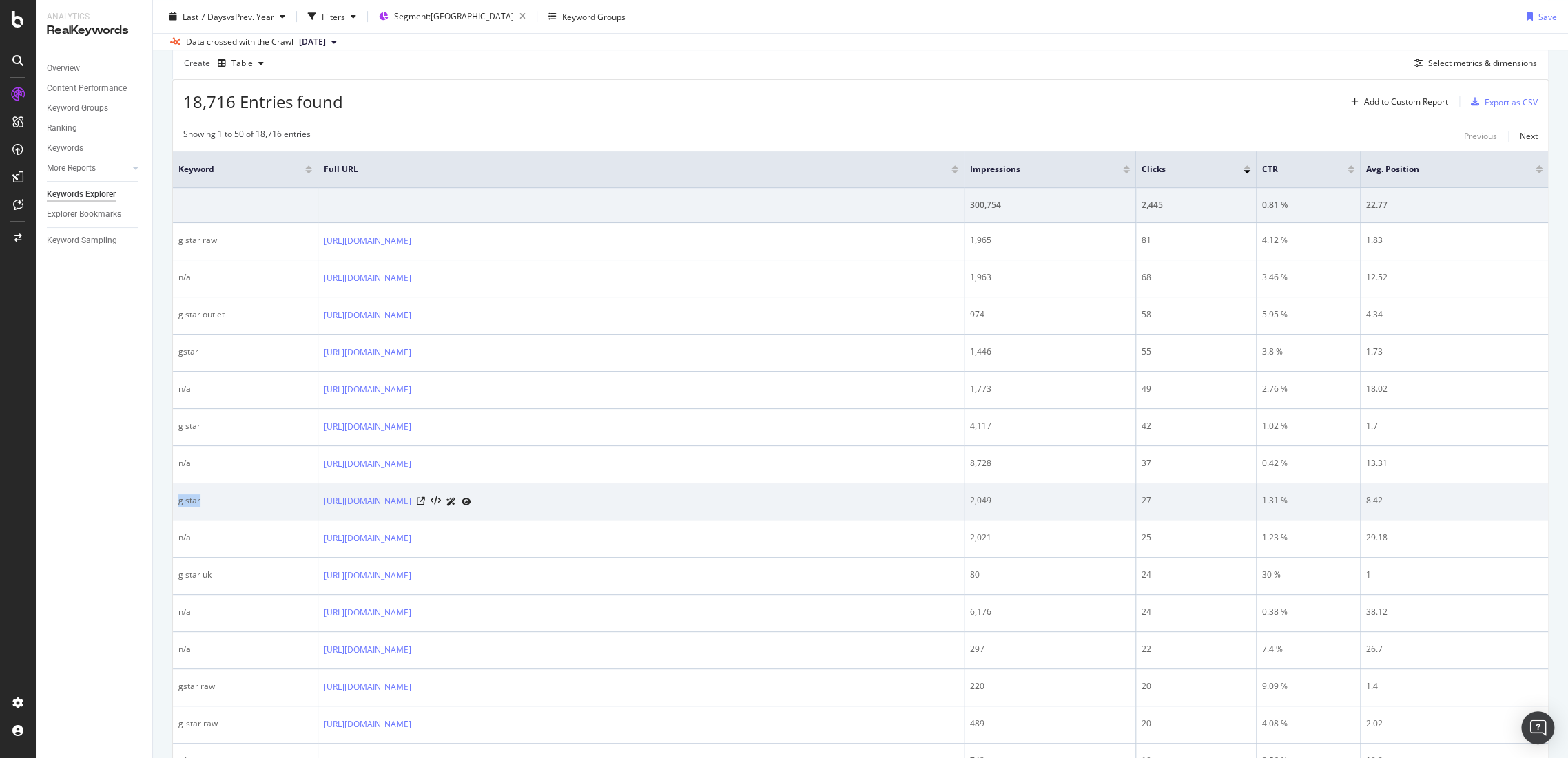
drag, startPoint x: 236, startPoint y: 498, endPoint x: 174, endPoint y: 499, distance: 62.0
click at [174, 499] on td "g star" at bounding box center [246, 501] width 145 height 37
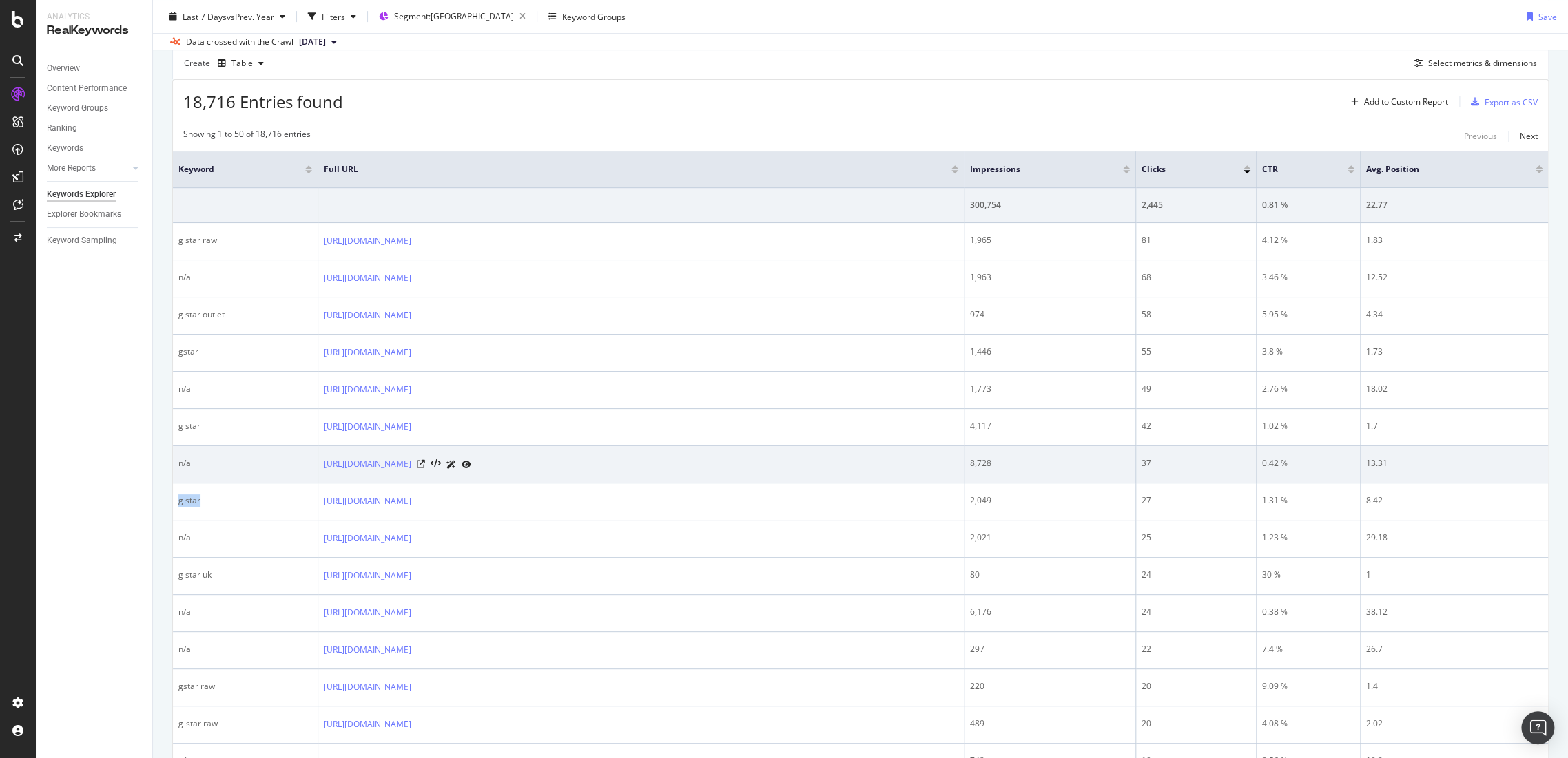
copy div "g star"
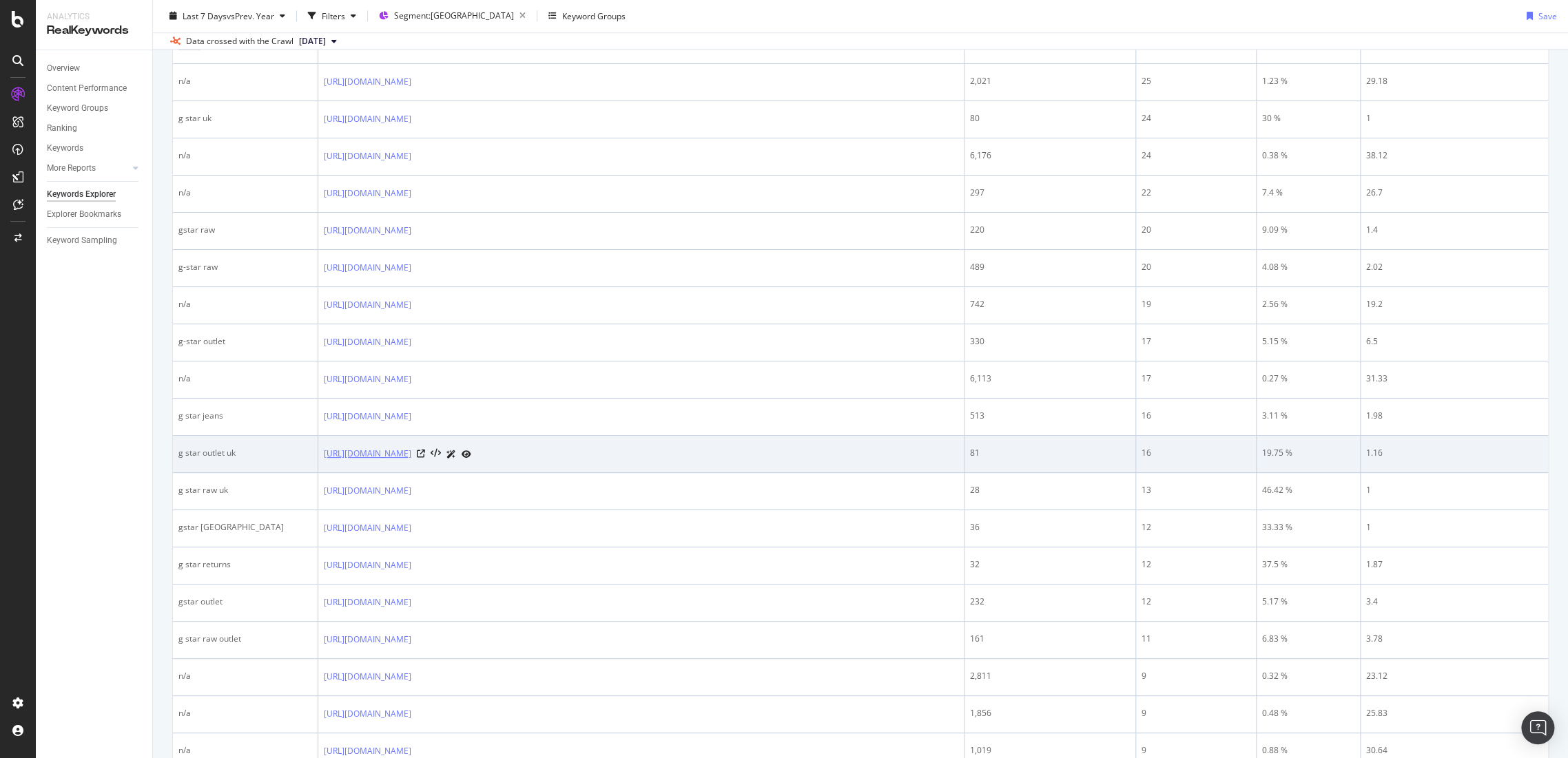
scroll to position [841, 0]
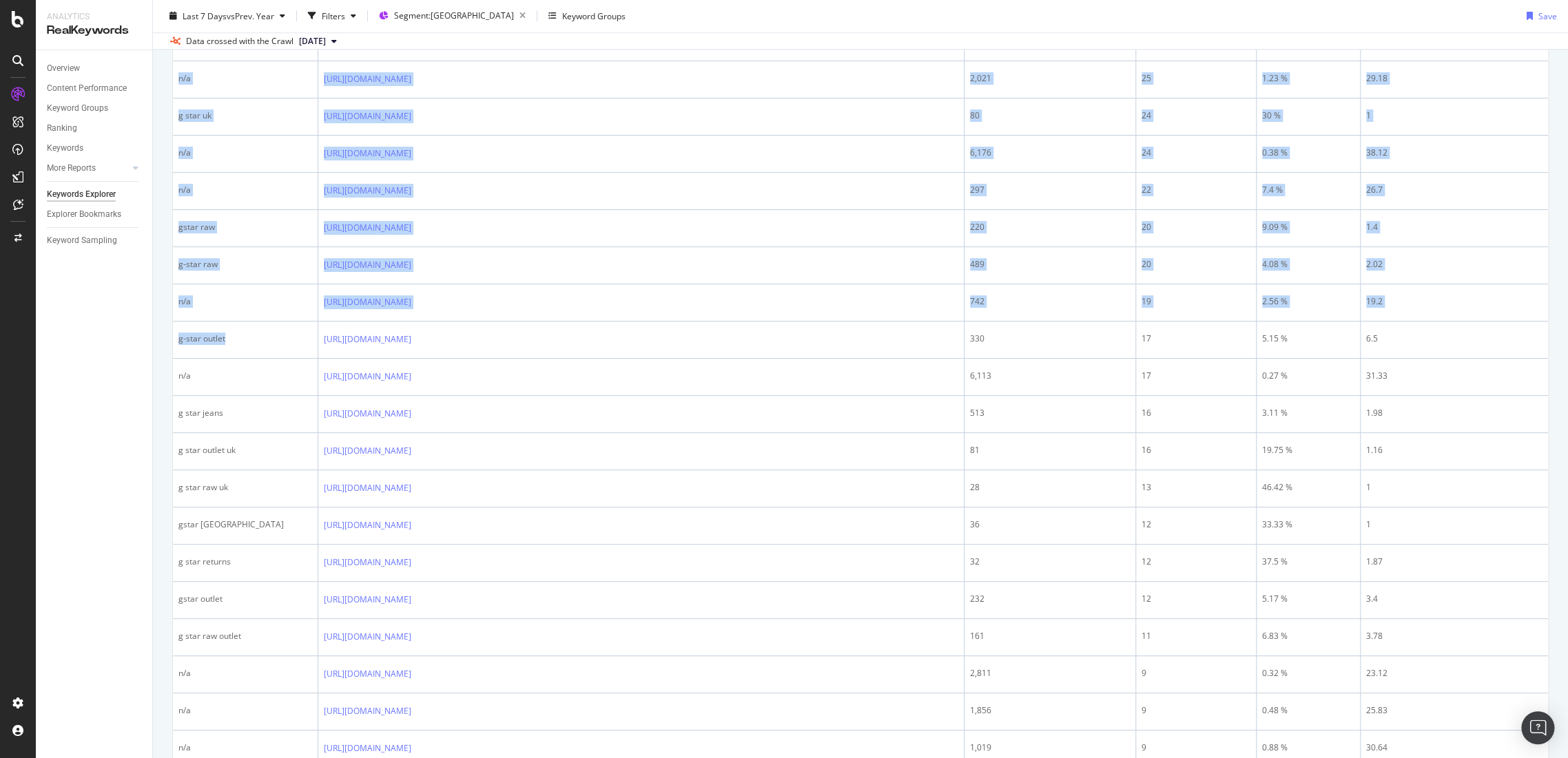
drag, startPoint x: 252, startPoint y: 334, endPoint x: 164, endPoint y: 339, distance: 88.1
click at [164, 339] on div "By URL Top Charts Clicks By pagetype Level 1 By: pagetype Level 1 Hold CTRL whi…" at bounding box center [861, 472] width 1415 height 2457
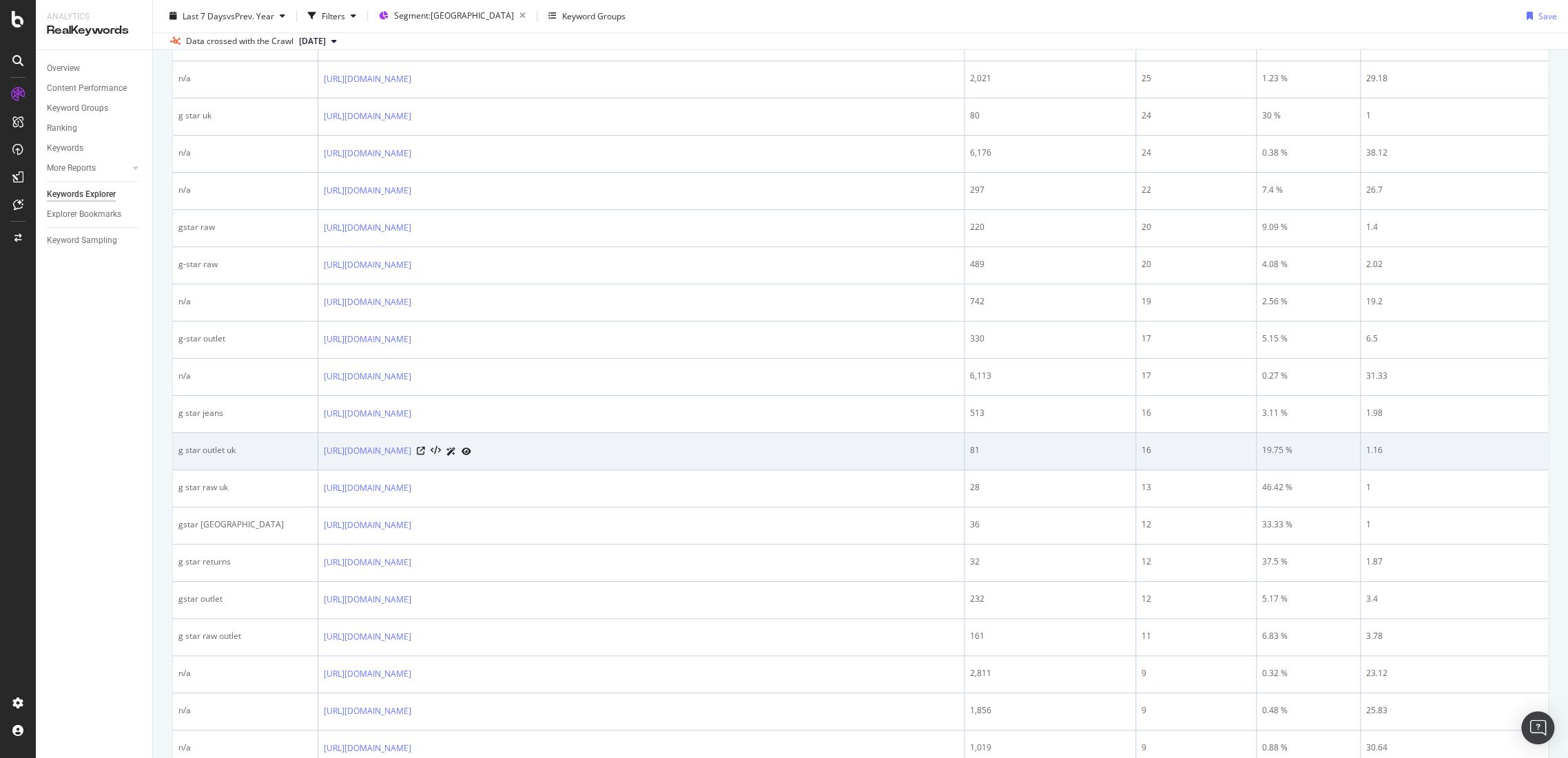
click at [261, 449] on div "g star outlet uk" at bounding box center [245, 449] width 133 height 12
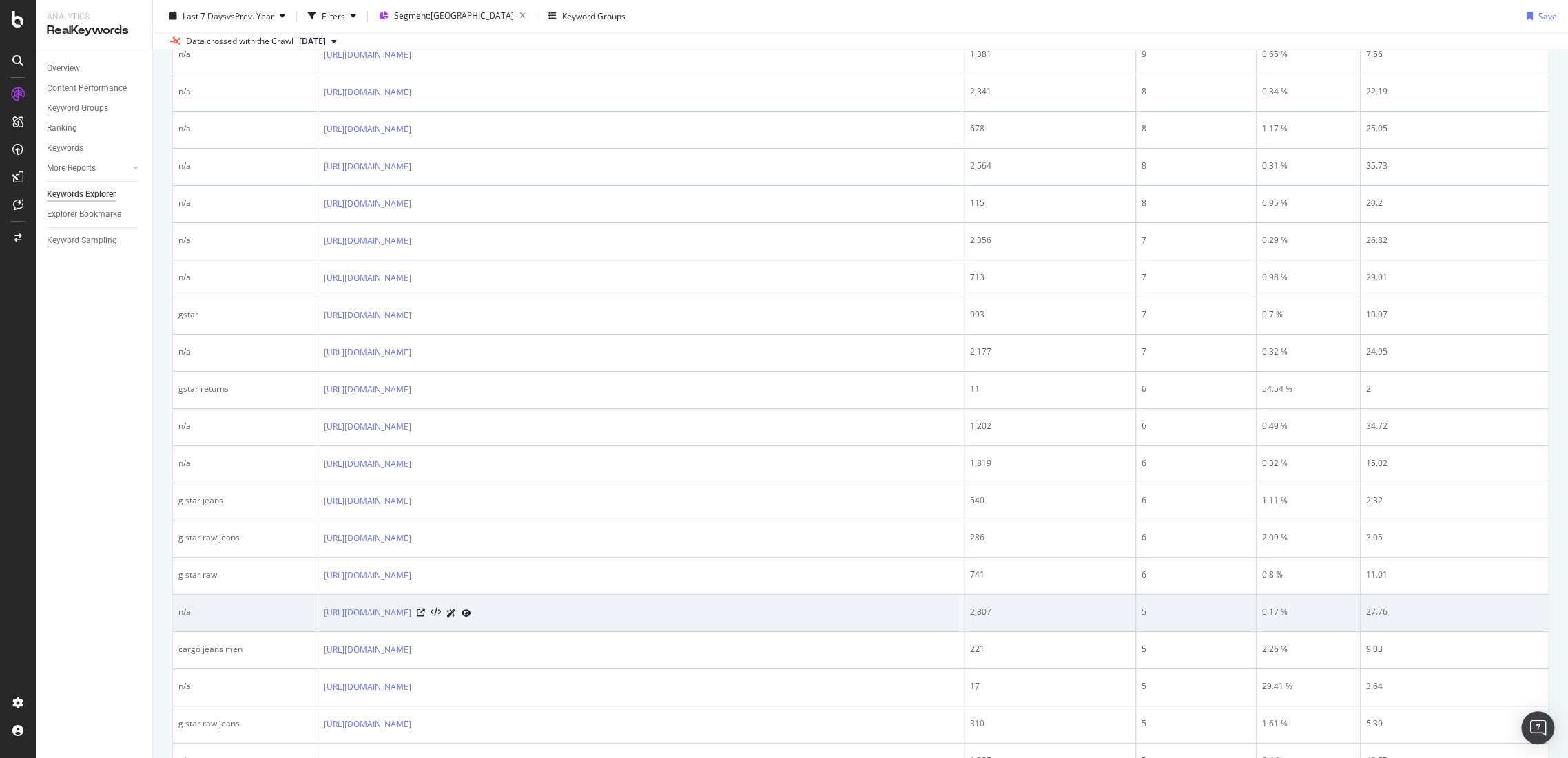
scroll to position [1779, 0]
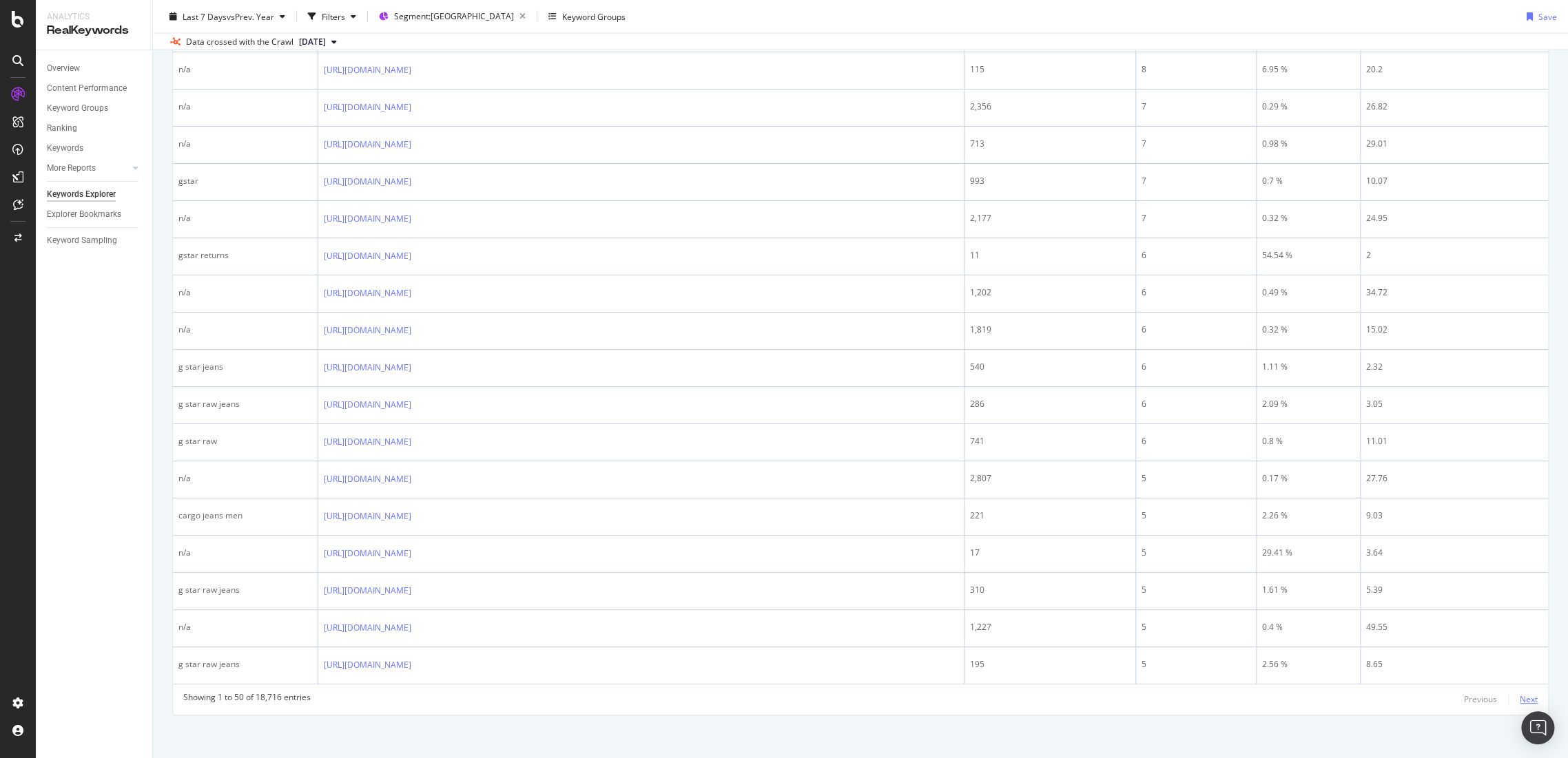
click at [1520, 693] on div "Next" at bounding box center [1528, 699] width 18 height 11
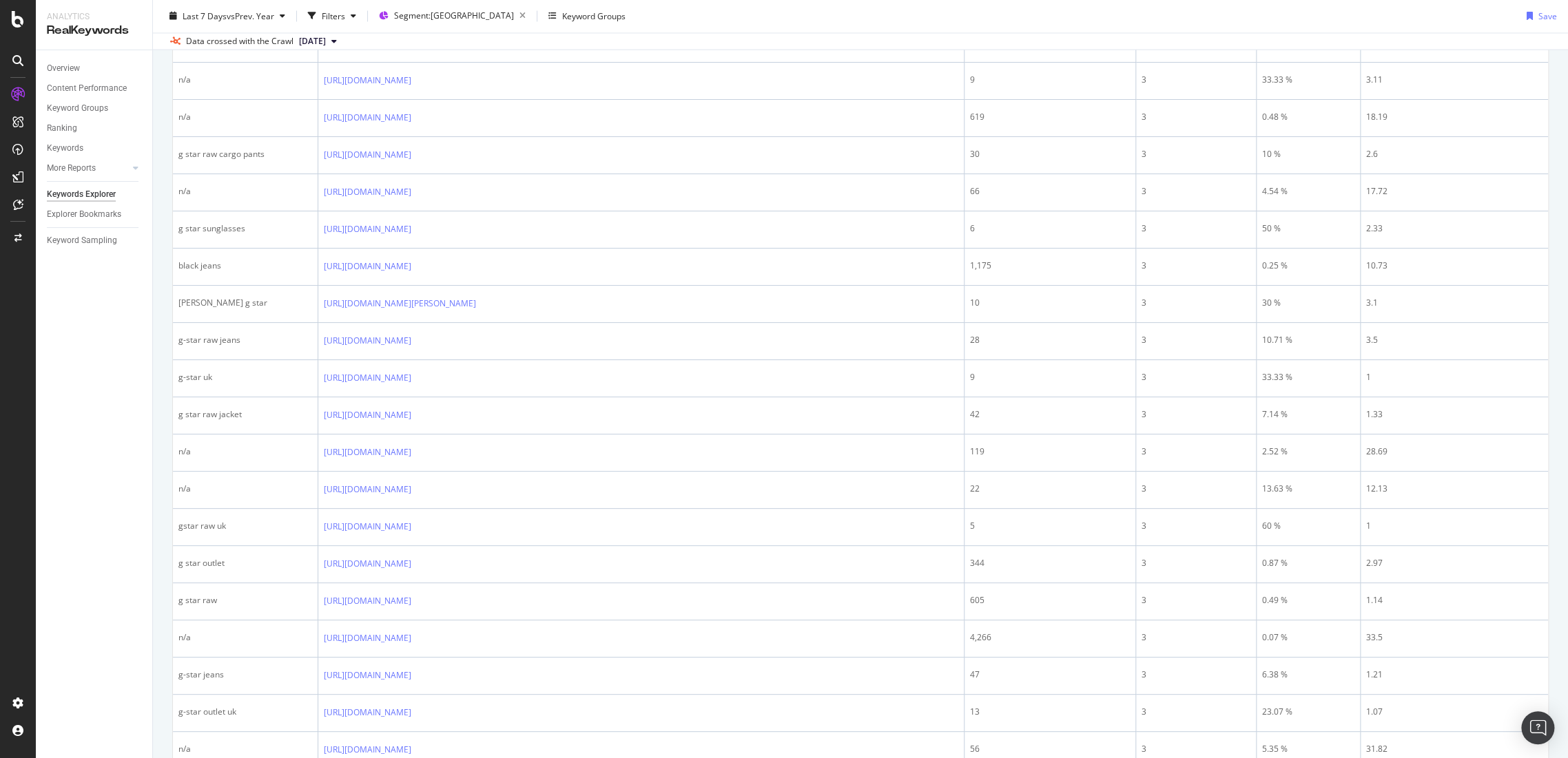
scroll to position [1743, 0]
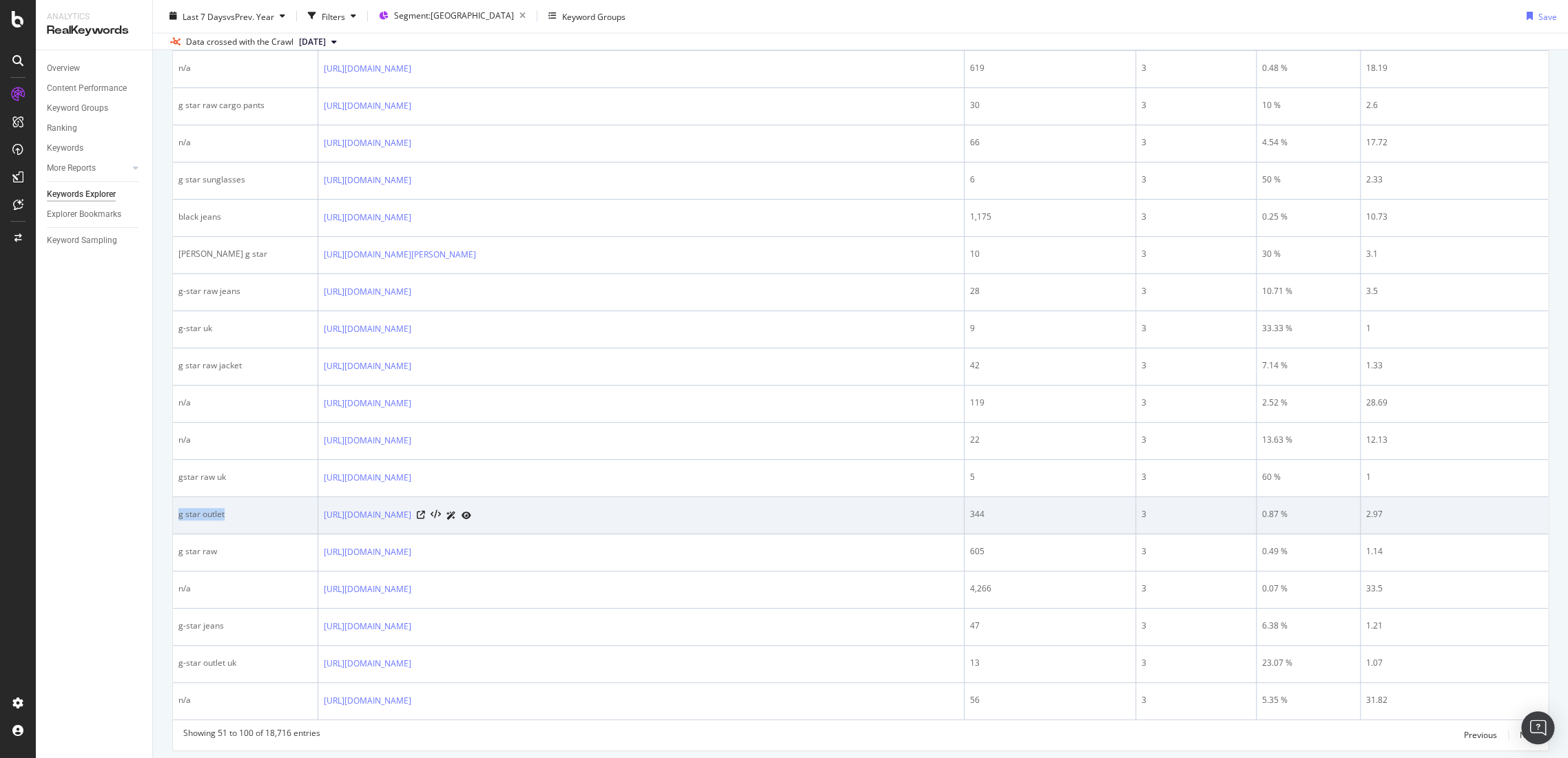
drag, startPoint x: 276, startPoint y: 504, endPoint x: 197, endPoint y: 496, distance: 79.4
click at [174, 508] on td "g star outlet" at bounding box center [246, 514] width 145 height 37
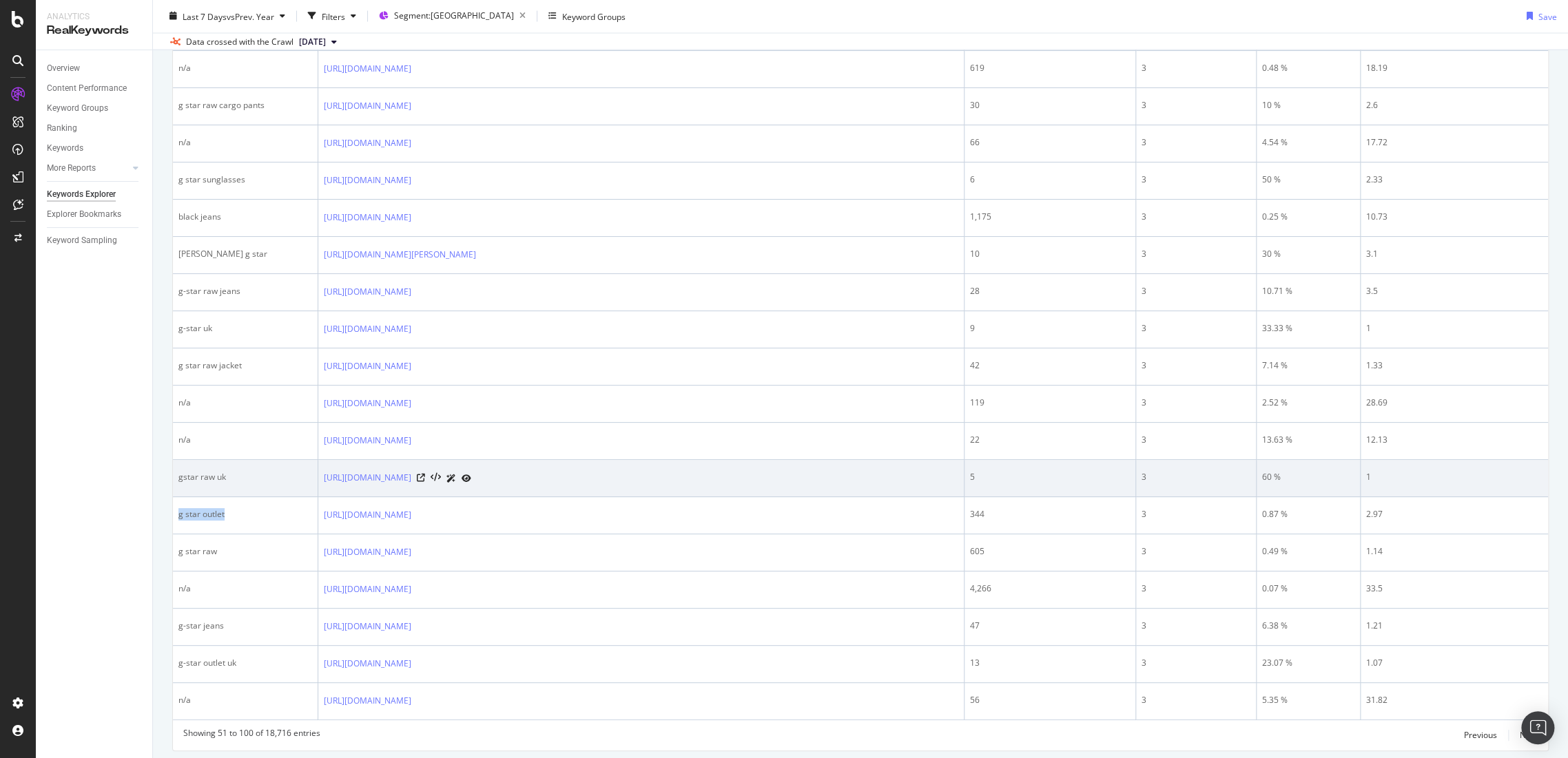
copy div "g star outlet"
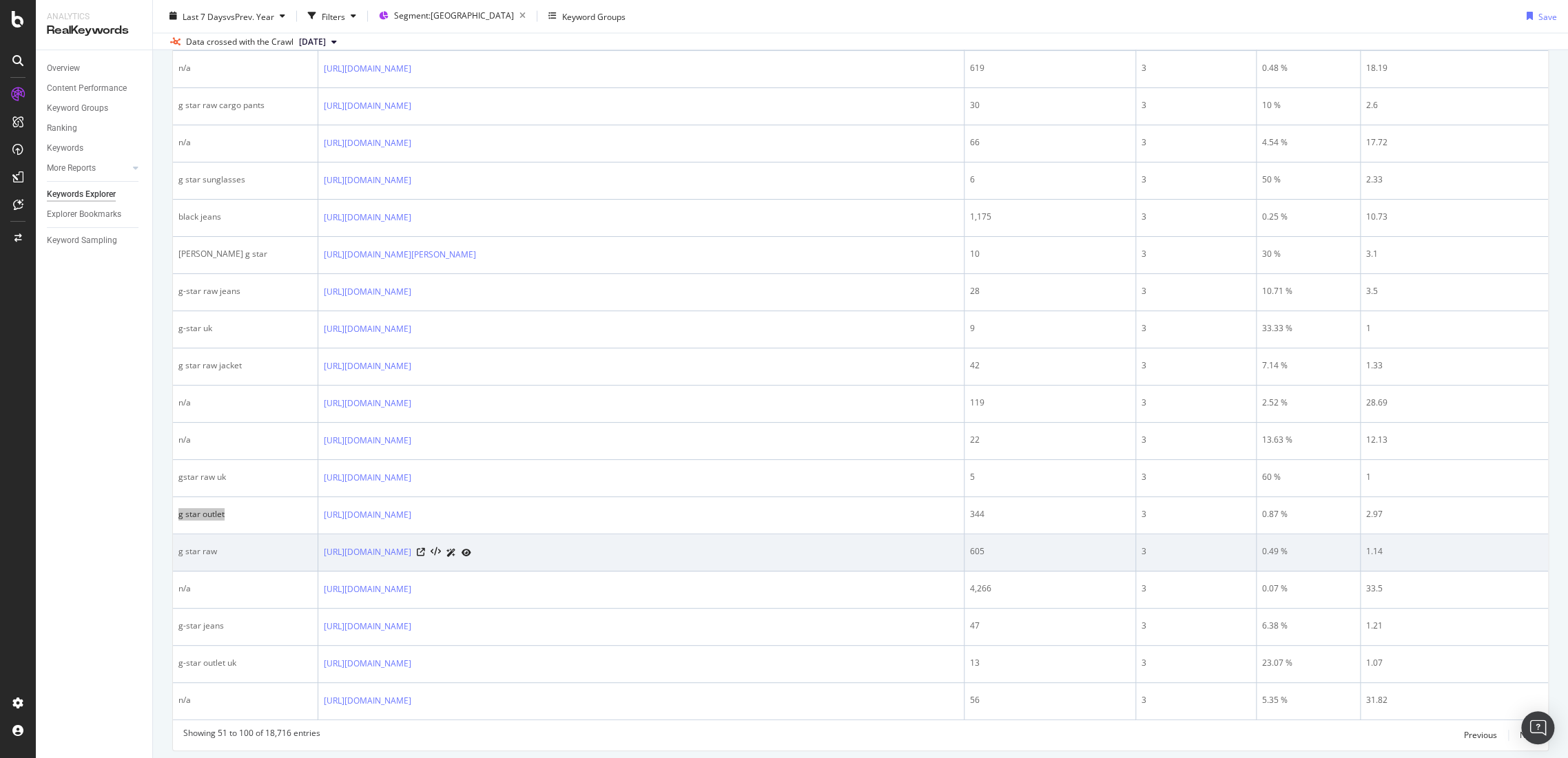
scroll to position [1779, 0]
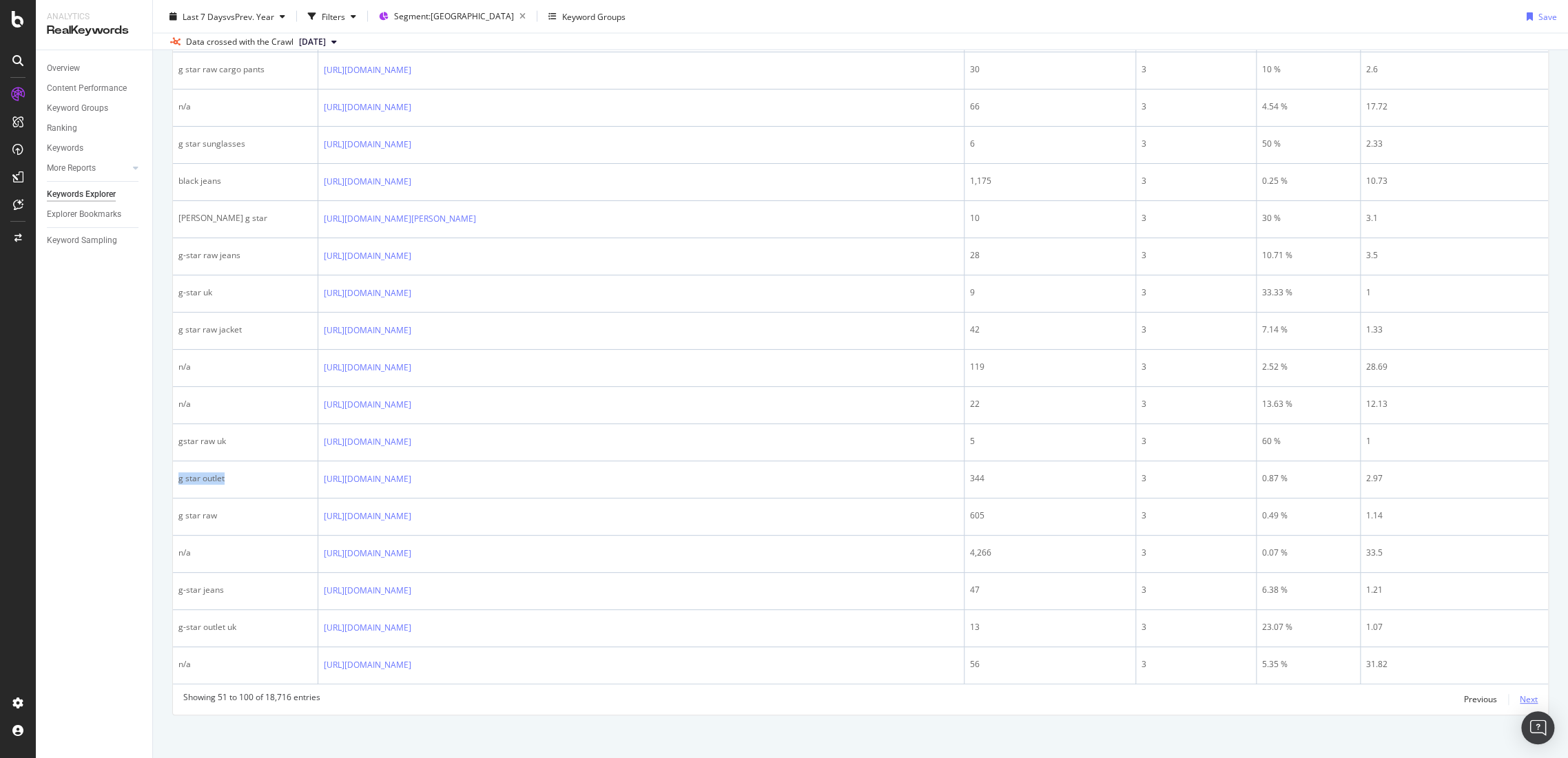
click at [1520, 695] on div "Next" at bounding box center [1528, 699] width 18 height 11
click at [1526, 695] on div "Showing 101 to 150 of 18,716 entries Previous Next" at bounding box center [860, 699] width 1374 height 17
click at [1520, 693] on div "Next" at bounding box center [1528, 699] width 18 height 11
click at [1521, 699] on div "Next" at bounding box center [1528, 699] width 18 height 11
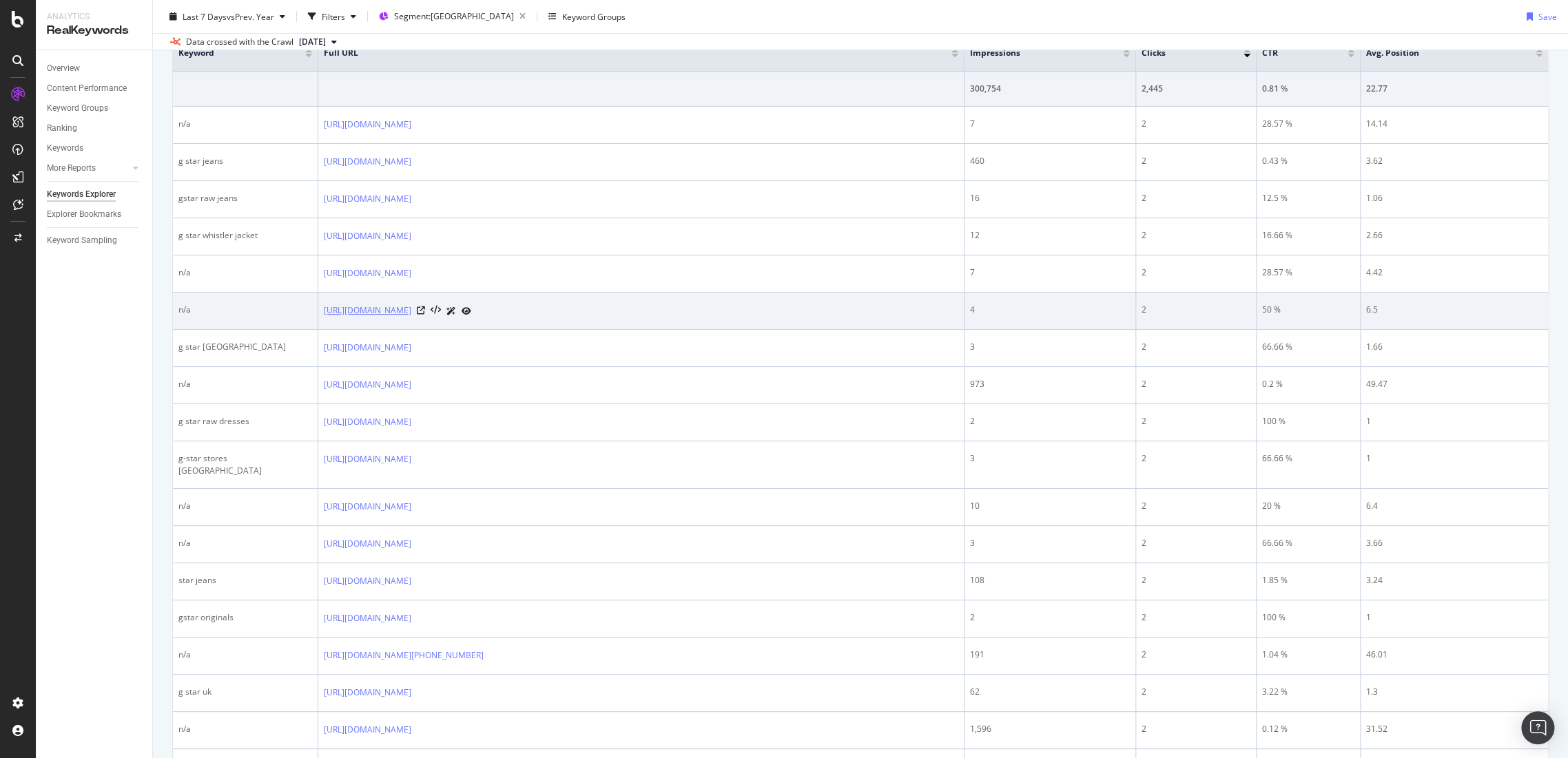
scroll to position [382, 0]
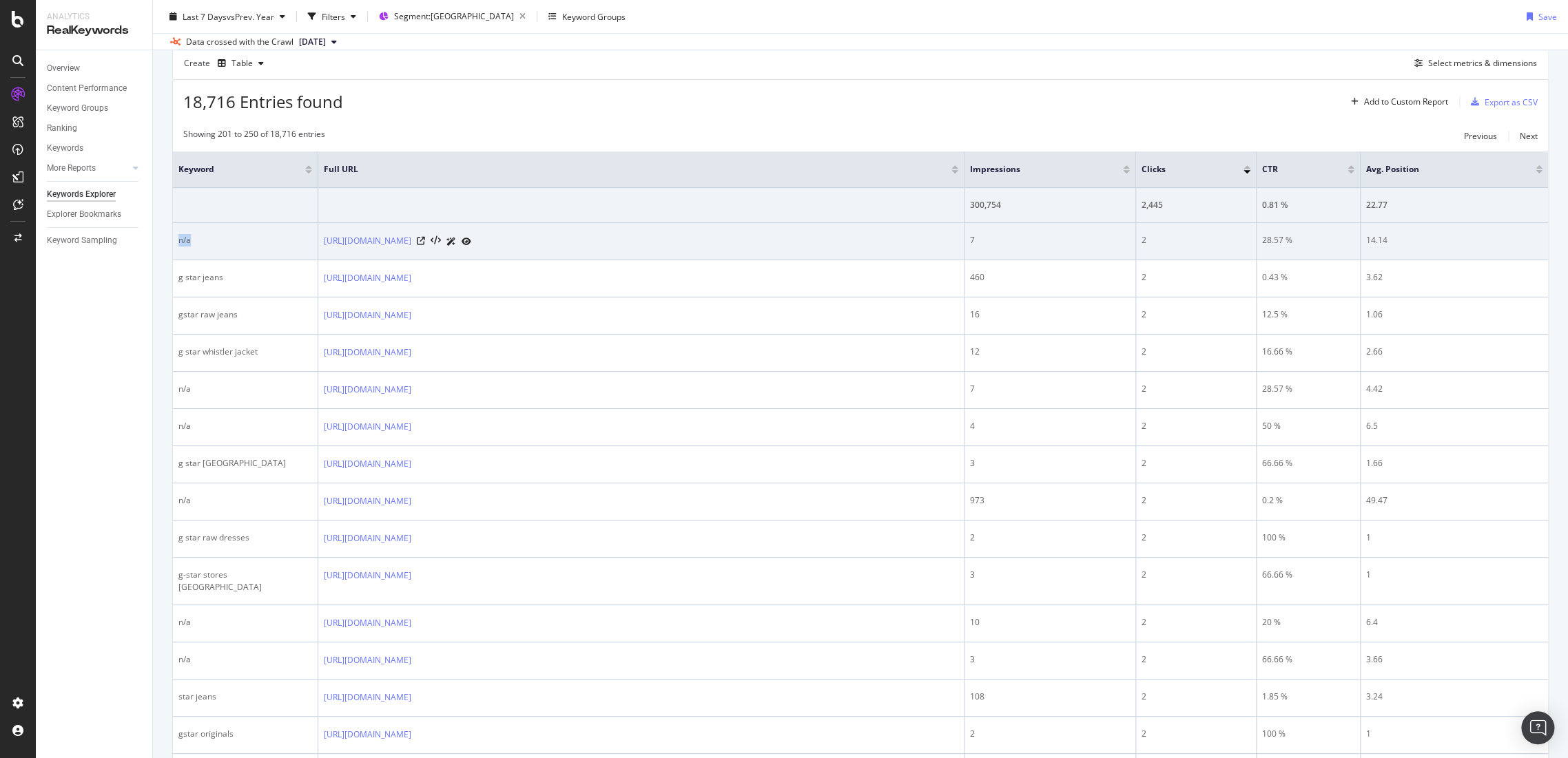
drag, startPoint x: 190, startPoint y: 241, endPoint x: 176, endPoint y: 241, distance: 14.0
click at [176, 241] on td "n/a" at bounding box center [246, 241] width 145 height 37
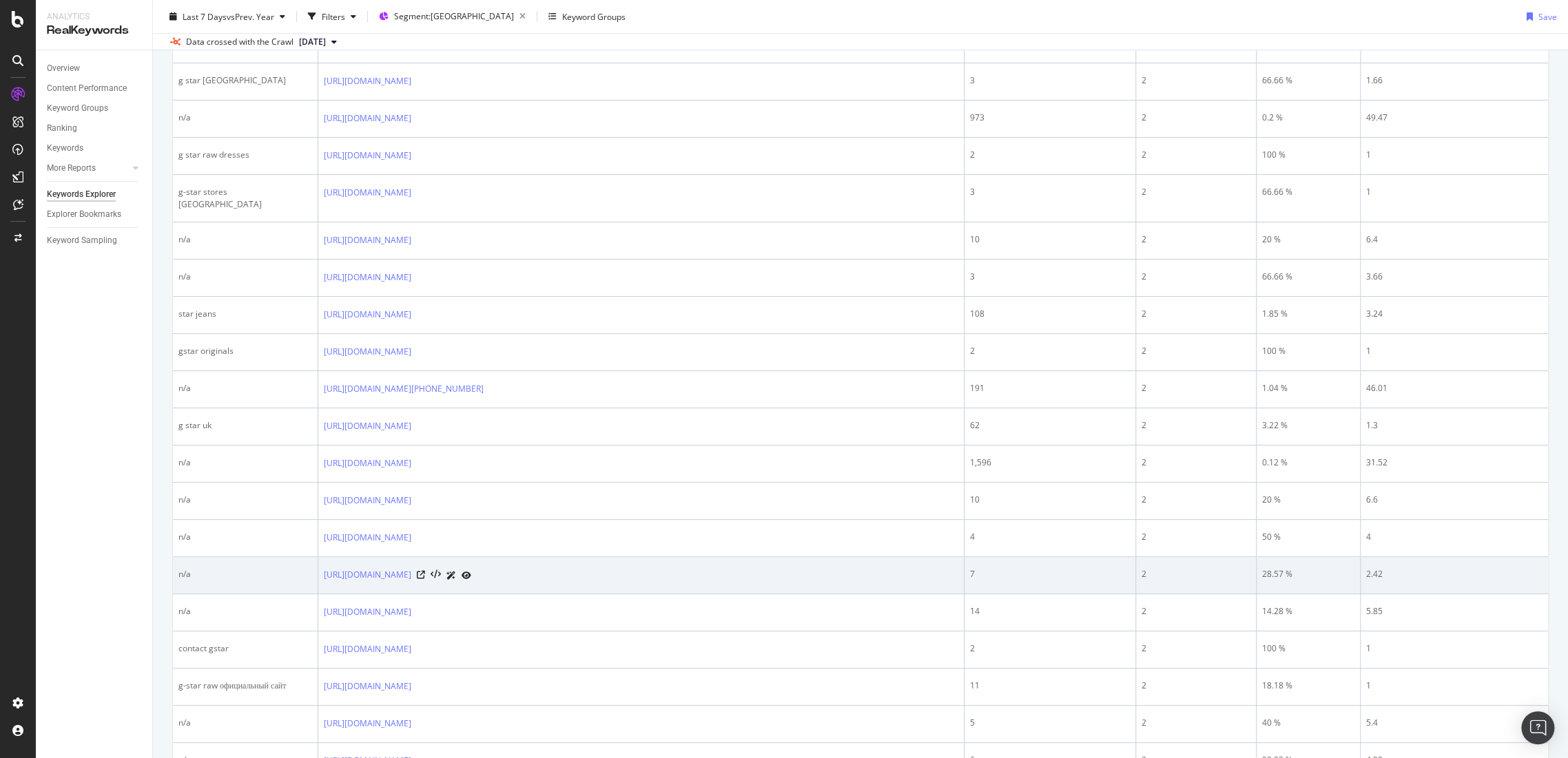
scroll to position [1147, 0]
